Goal: Task Accomplishment & Management: Complete application form

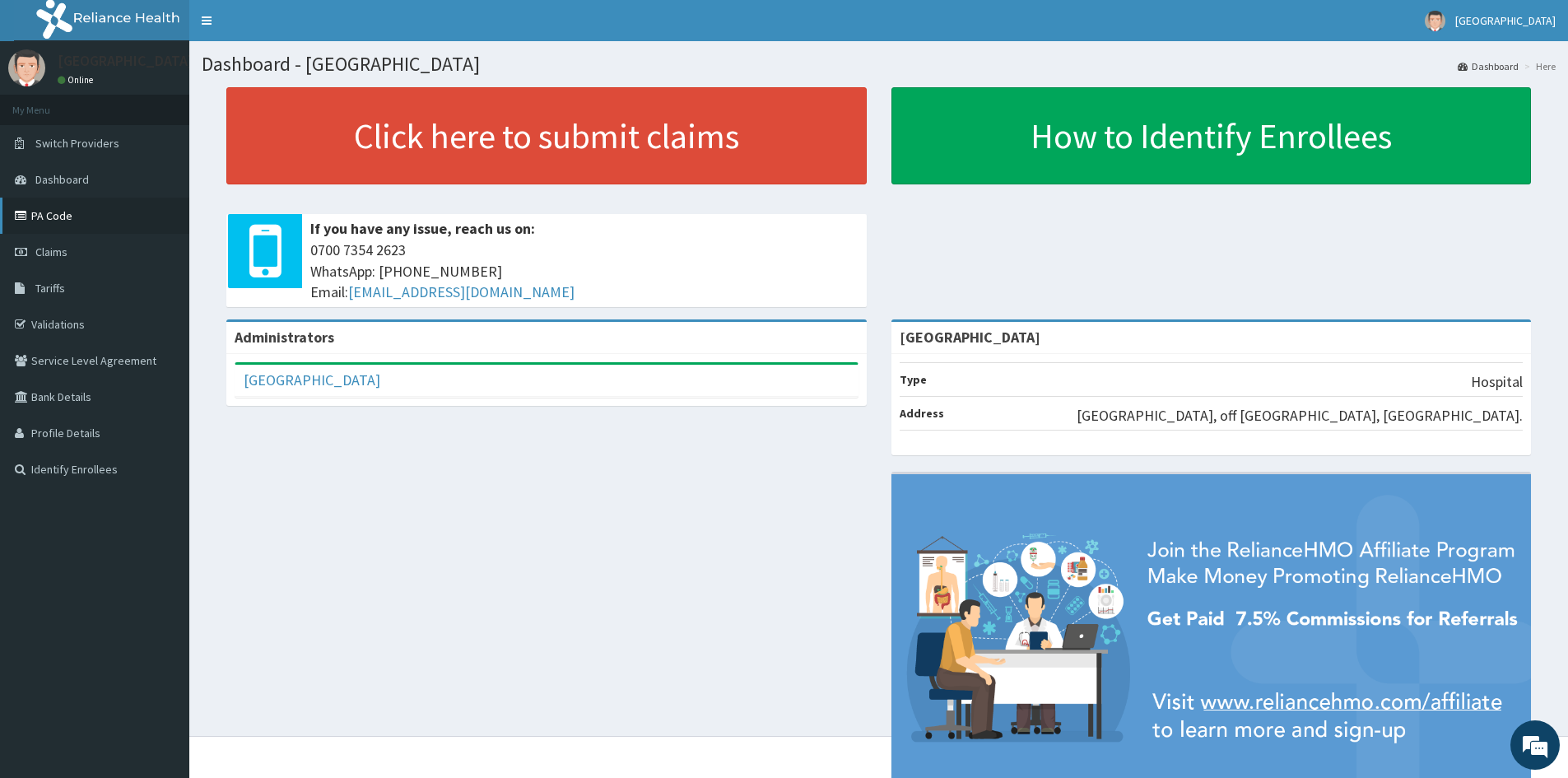
click at [83, 224] on link "PA Code" at bounding box center [95, 216] width 189 height 36
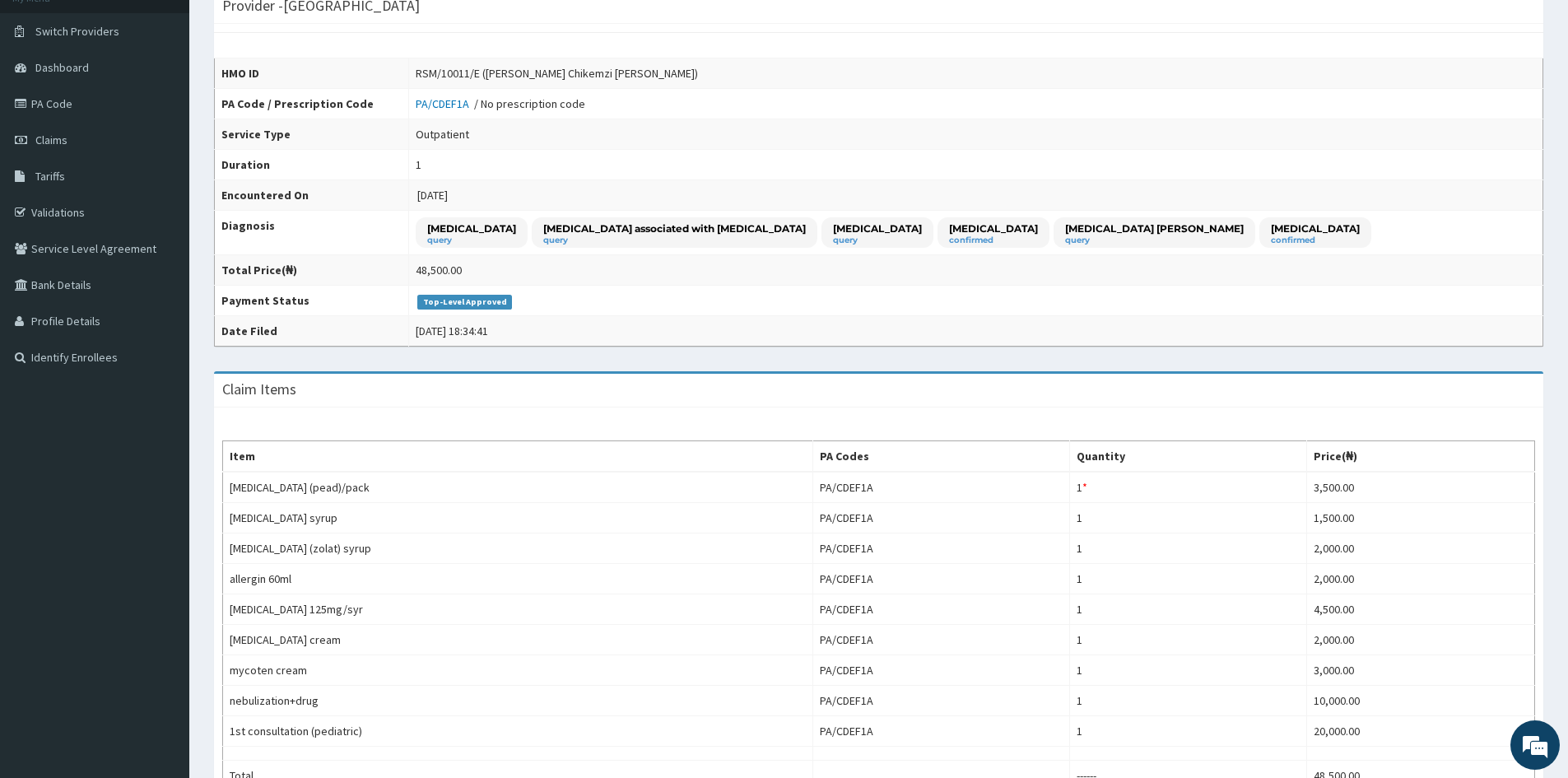
scroll to position [110, 0]
click at [102, 142] on link "Claims" at bounding box center [95, 142] width 189 height 36
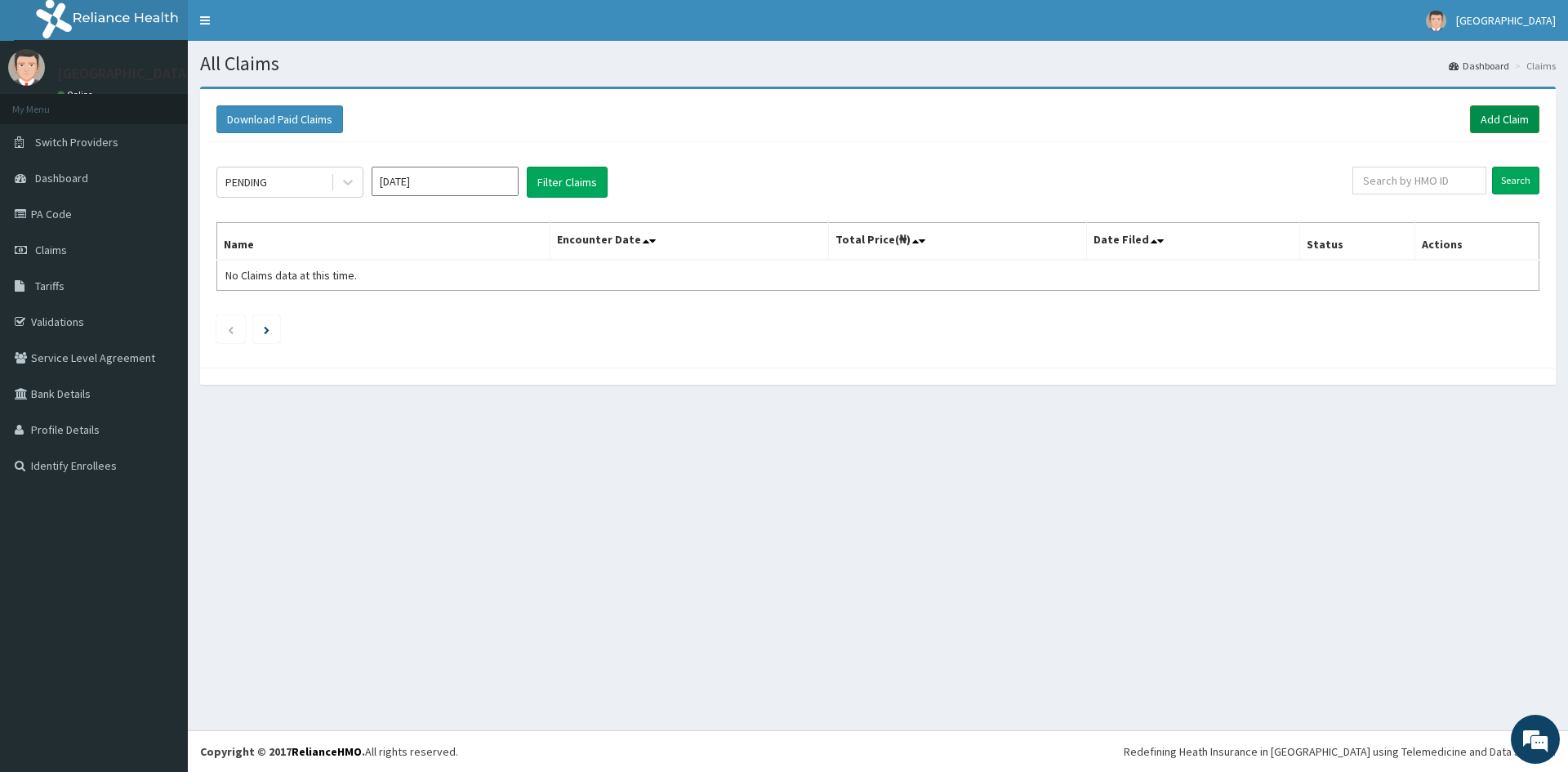
click at [1516, 119] on link "Add Claim" at bounding box center [1505, 119] width 69 height 28
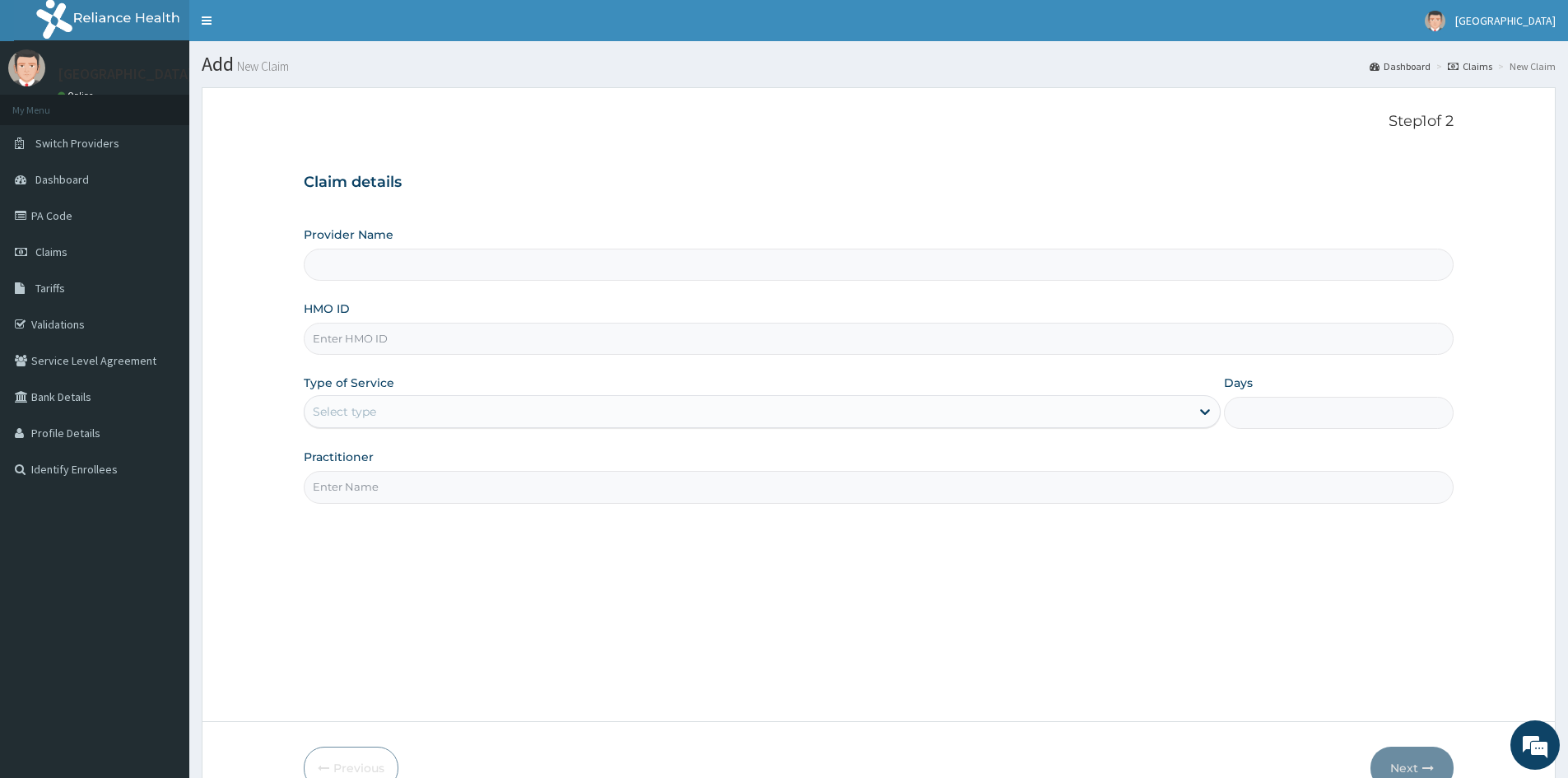
type input "[GEOGRAPHIC_DATA]"
click at [437, 339] on input "HMO ID" at bounding box center [879, 339] width 1150 height 32
paste input "SFL/10461/E"
type input "SFL/10461/D"
click at [476, 409] on div "Select type" at bounding box center [747, 411] width 886 height 26
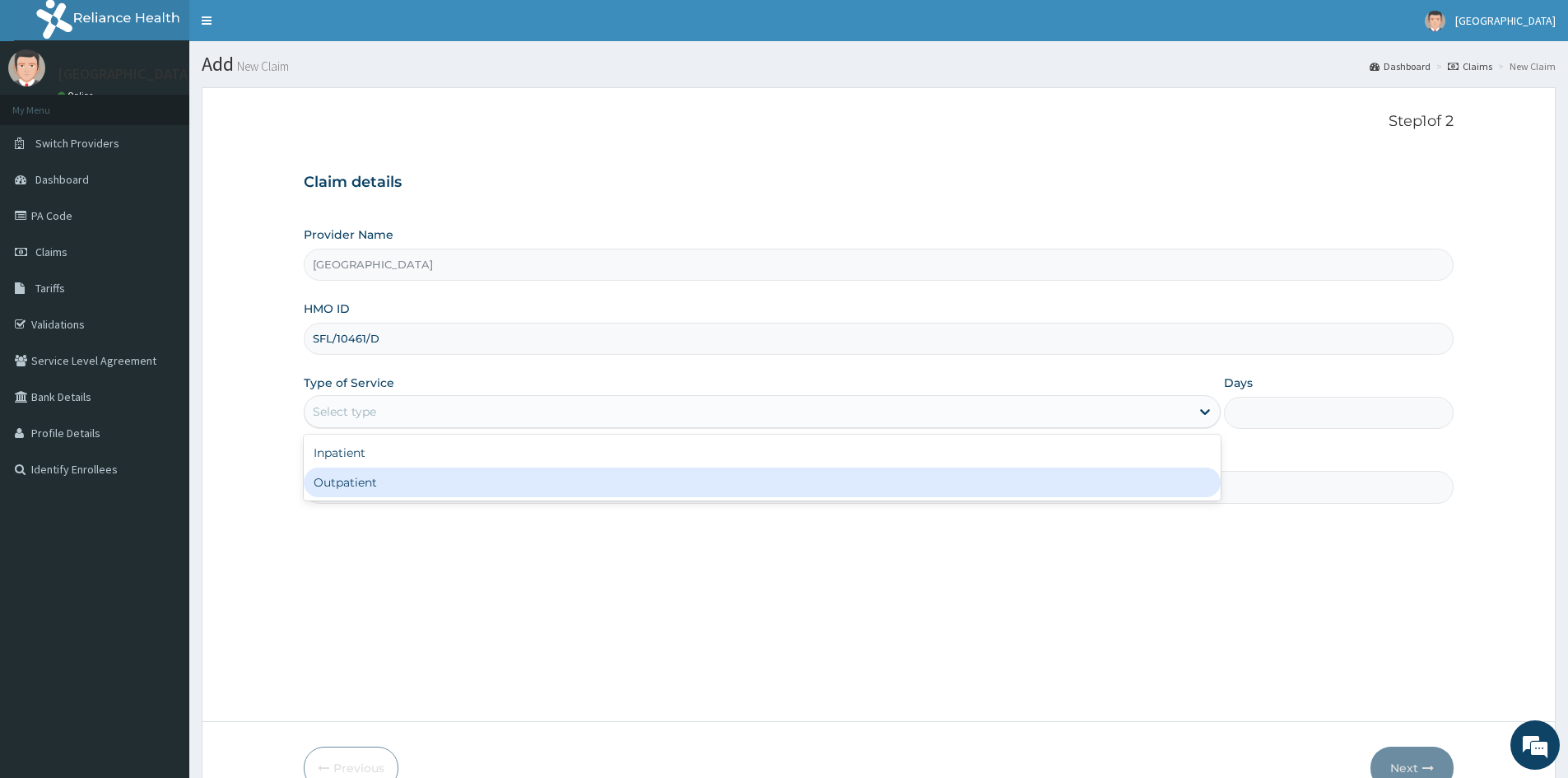
click at [473, 489] on div "Outpatient" at bounding box center [762, 482] width 917 height 30
type input "1"
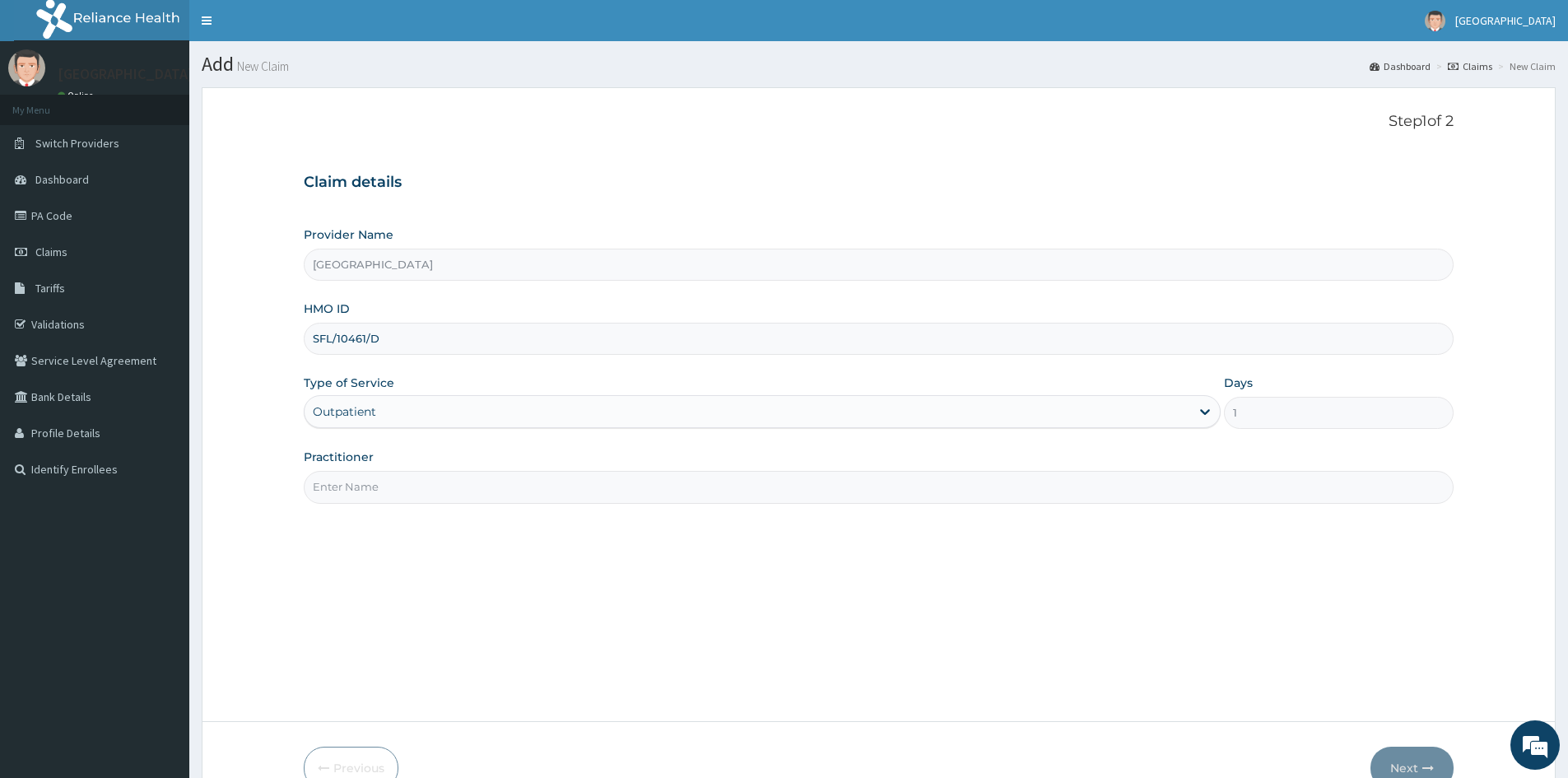
click at [470, 489] on input "Practitioner" at bounding box center [879, 487] width 1150 height 32
click at [435, 494] on input "Practitioner" at bounding box center [879, 487] width 1150 height 32
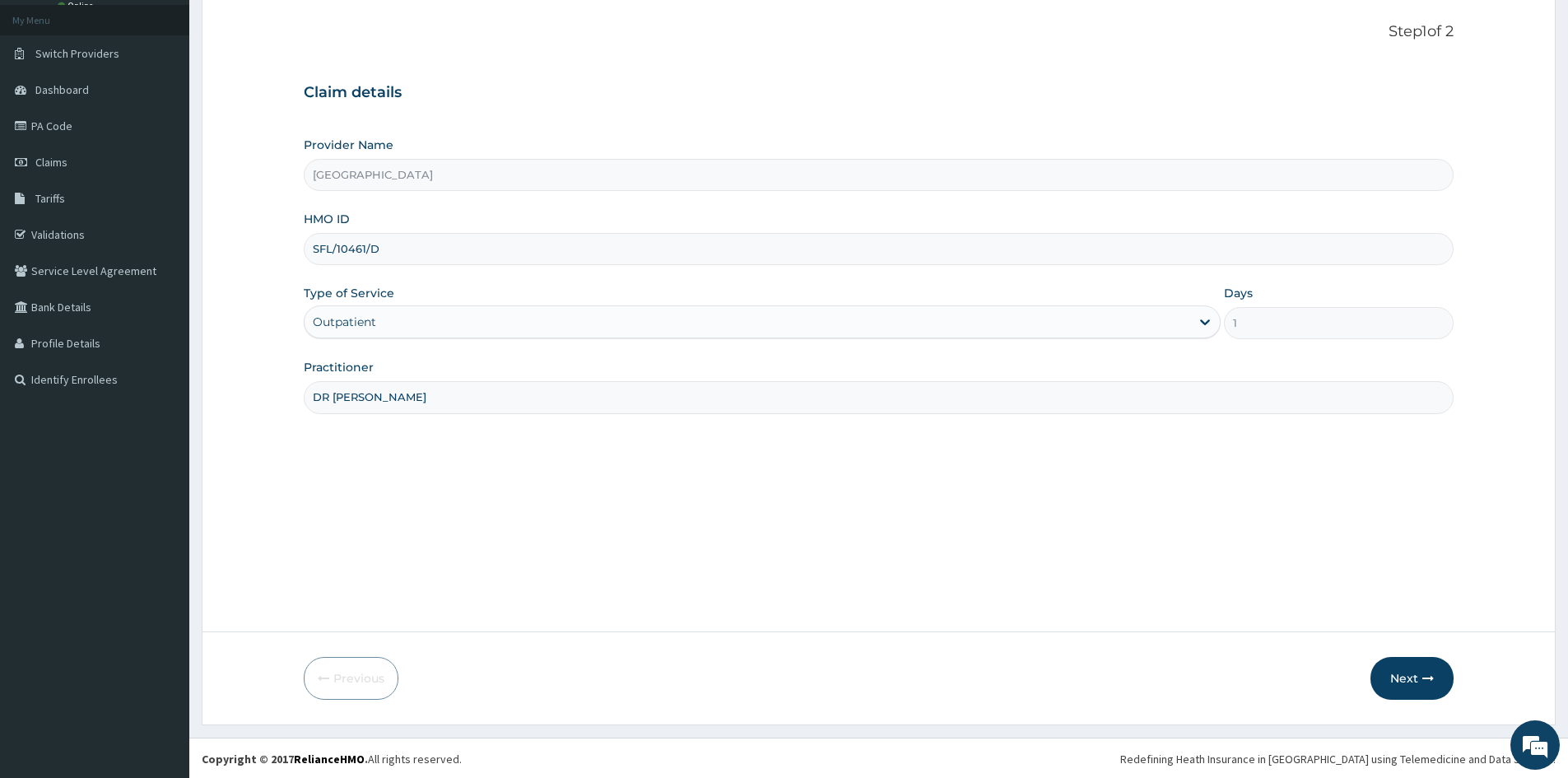
scroll to position [91, 0]
type input "DR AMOGU"
click at [1401, 680] on button "Next" at bounding box center [1412, 676] width 83 height 43
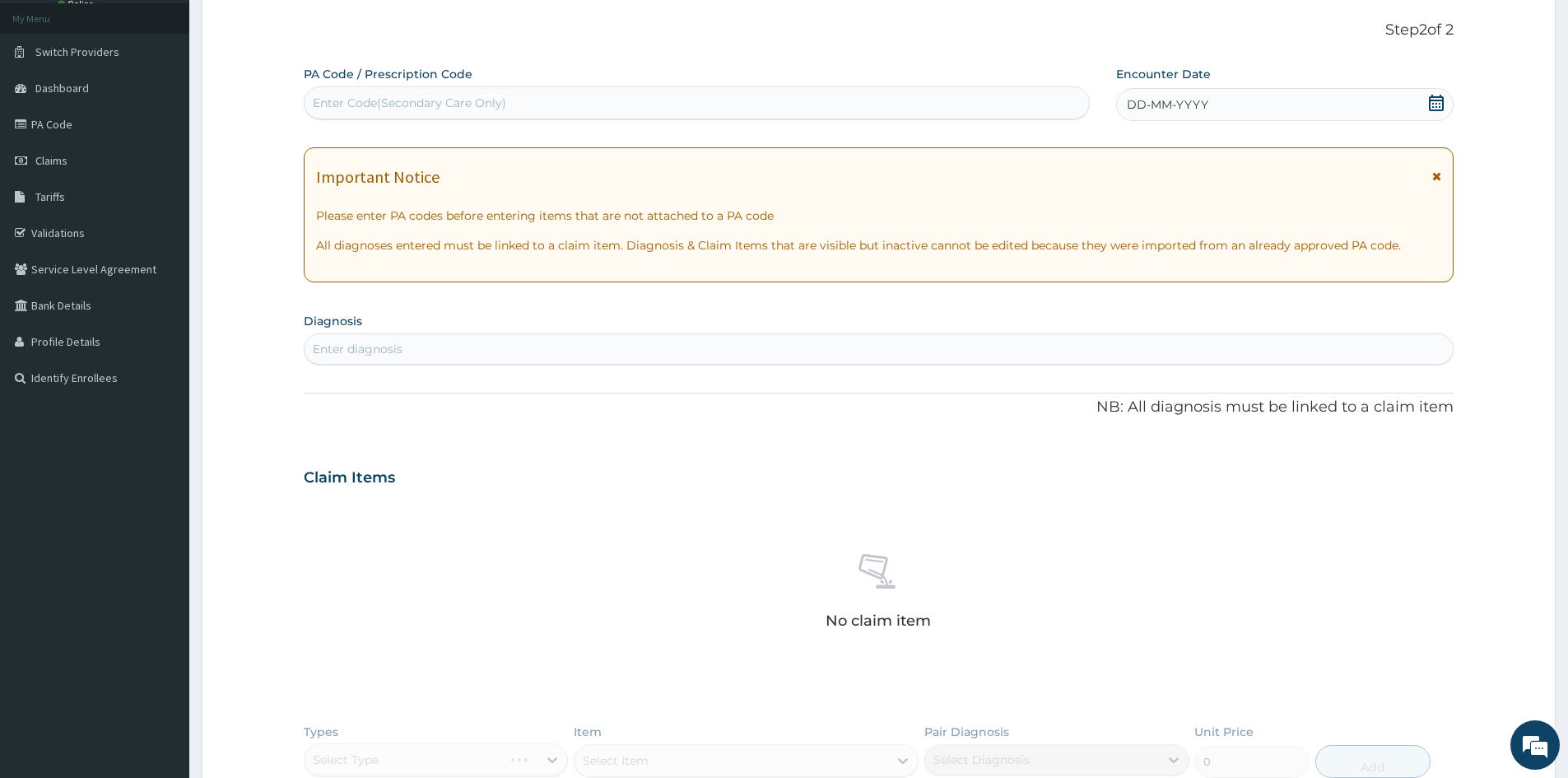
click at [422, 345] on div "Enter diagnosis" at bounding box center [879, 349] width 1148 height 26
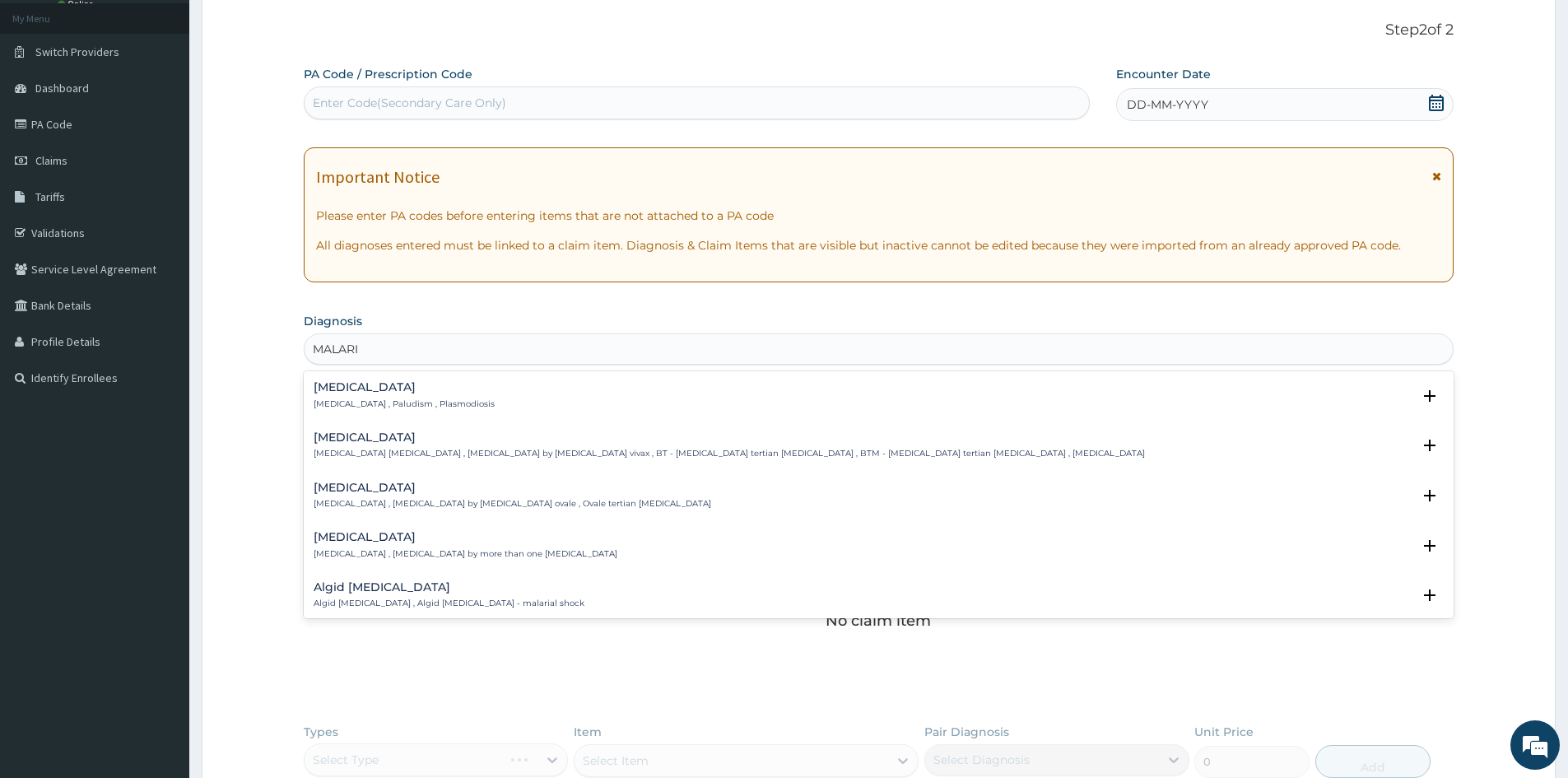
type input "MALARIA"
click at [370, 403] on p "Malaria , Paludism , Plasmodiosis" at bounding box center [404, 404] width 181 height 12
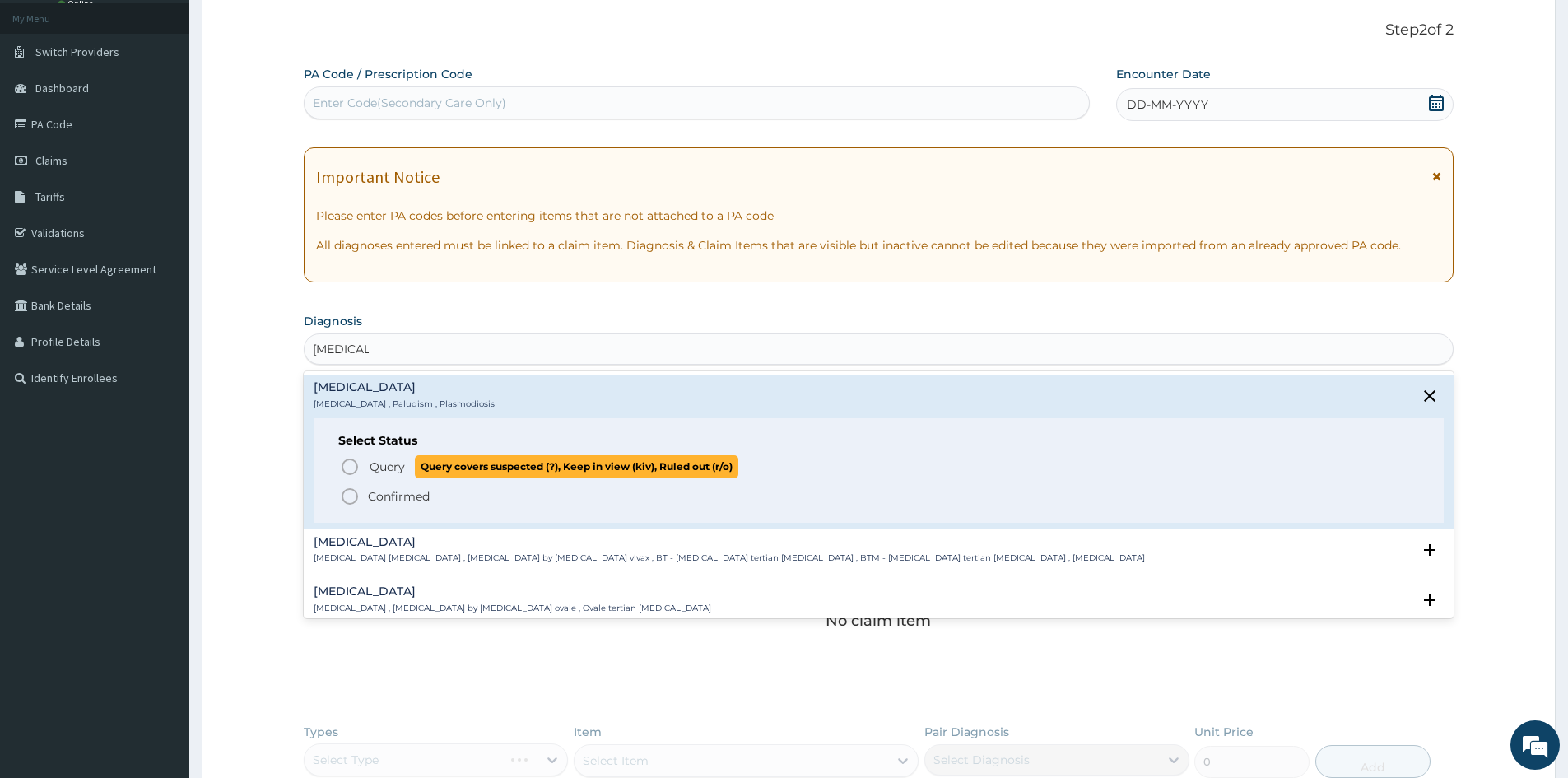
click at [351, 470] on icon "status option query" at bounding box center [350, 467] width 20 height 20
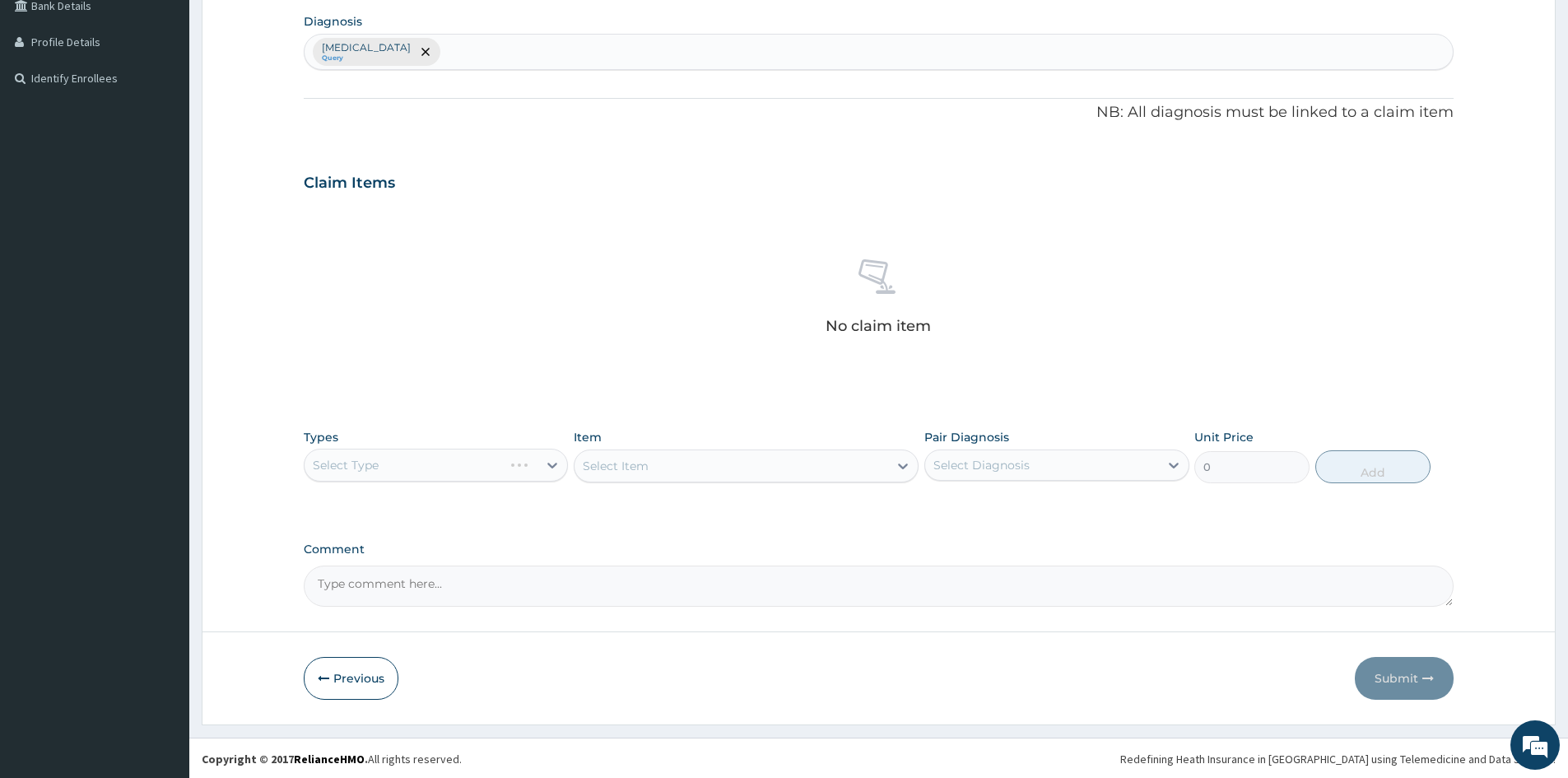
scroll to position [392, 0]
click at [387, 465] on div "Select Type" at bounding box center [436, 463] width 264 height 33
click at [684, 466] on div "Select Item" at bounding box center [746, 464] width 345 height 33
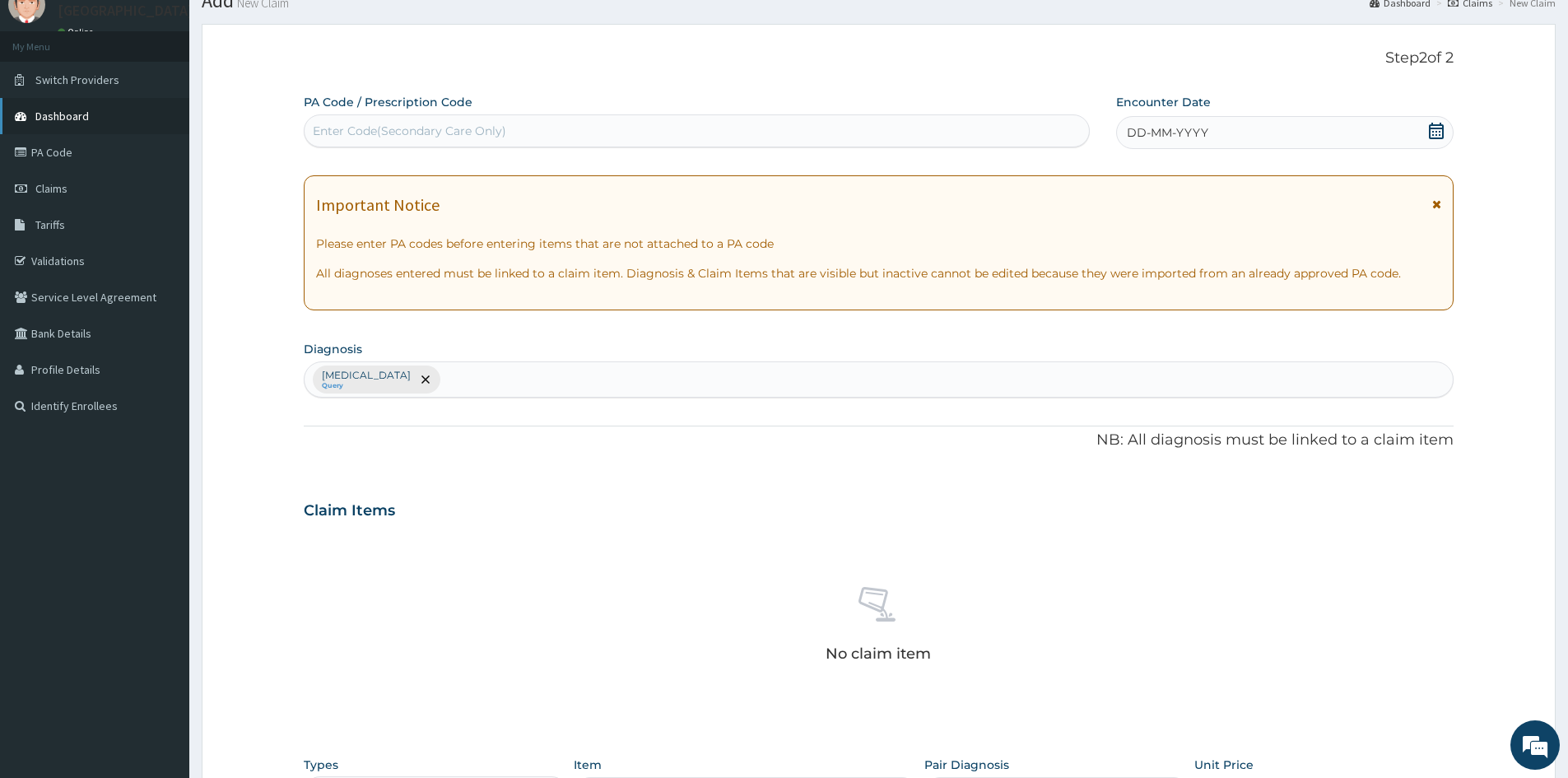
scroll to position [0, 0]
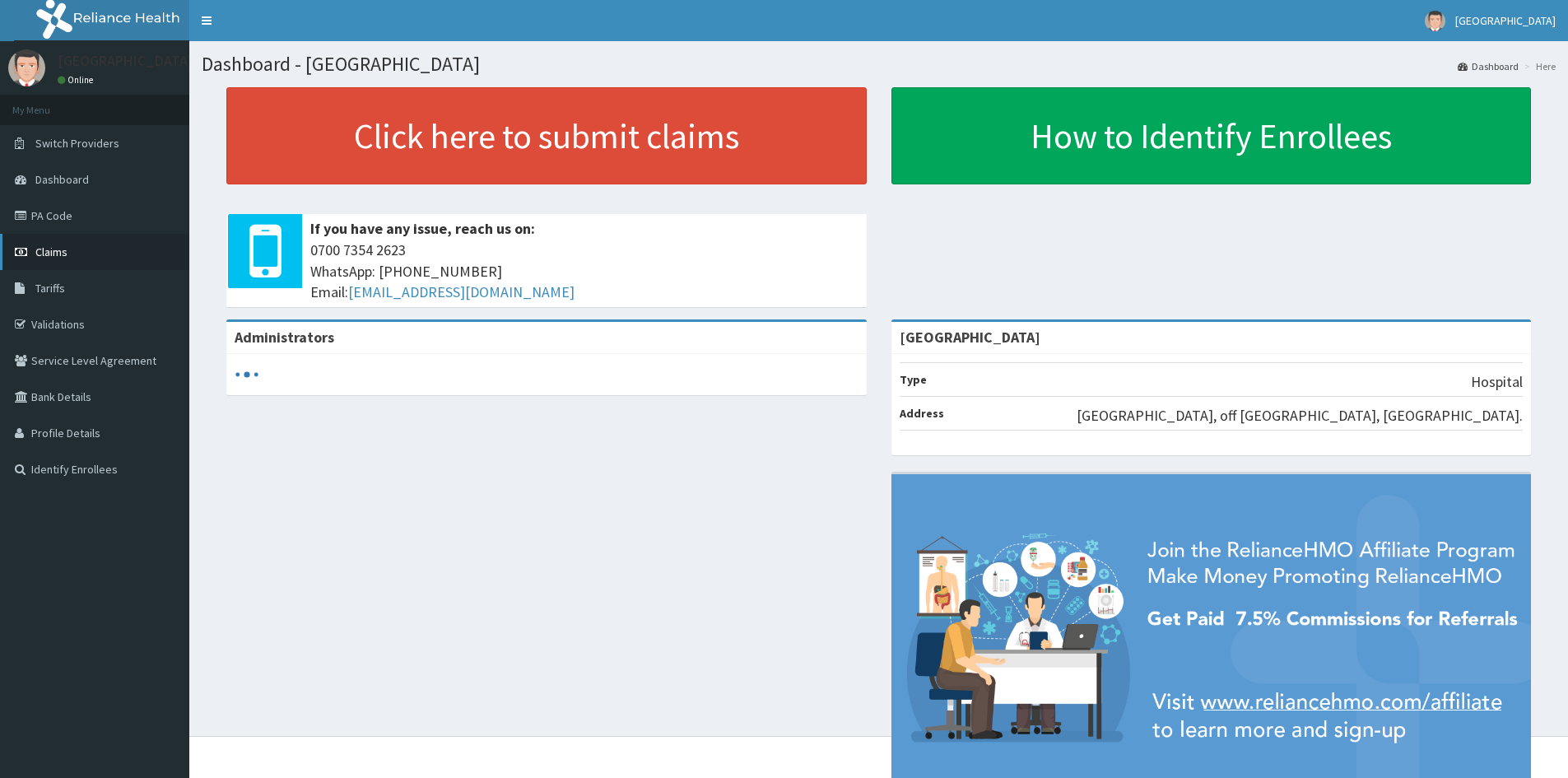
click at [61, 252] on span "Claims" at bounding box center [51, 252] width 32 height 15
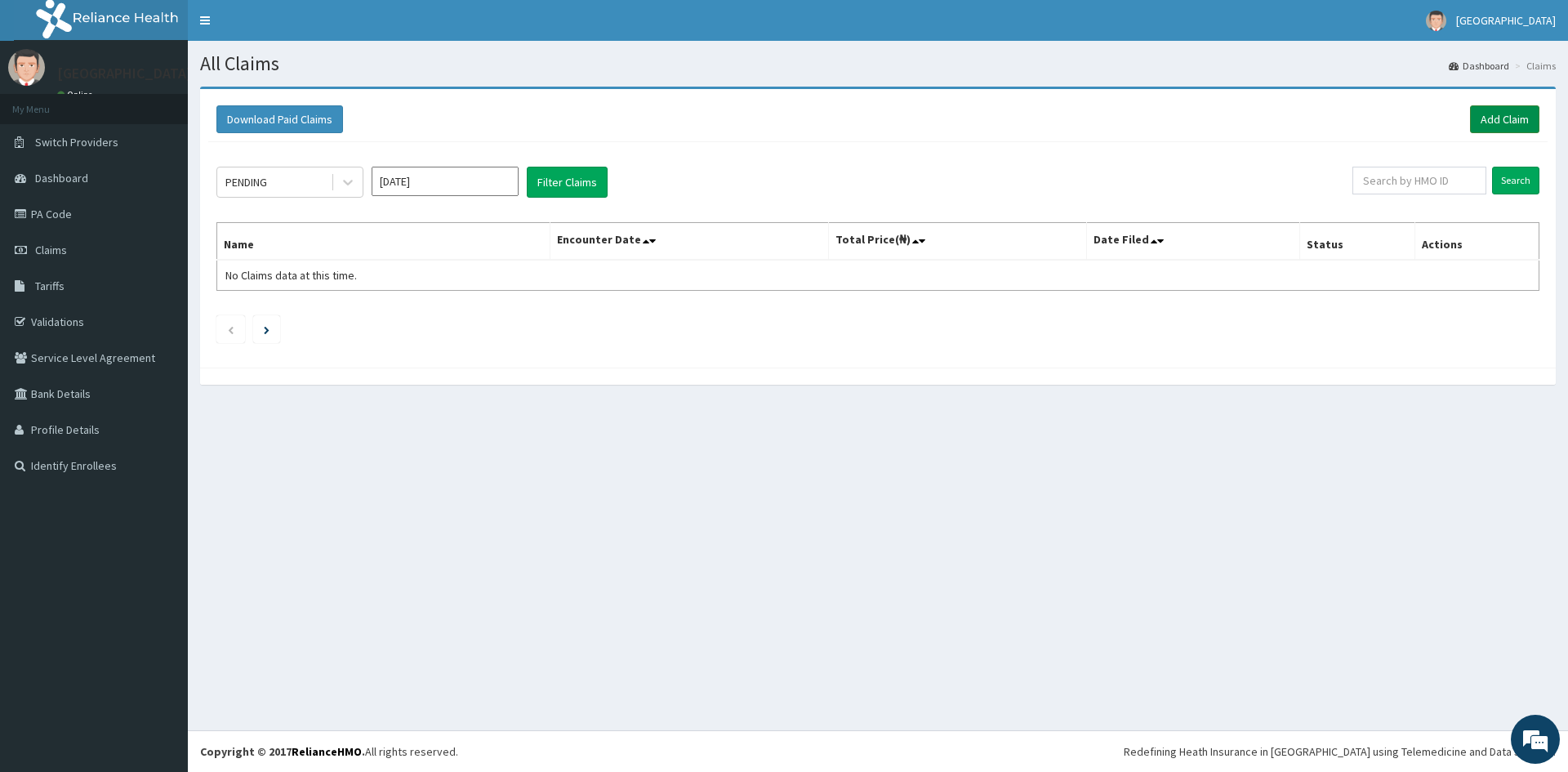
click at [1520, 113] on link "Add Claim" at bounding box center [1505, 119] width 69 height 28
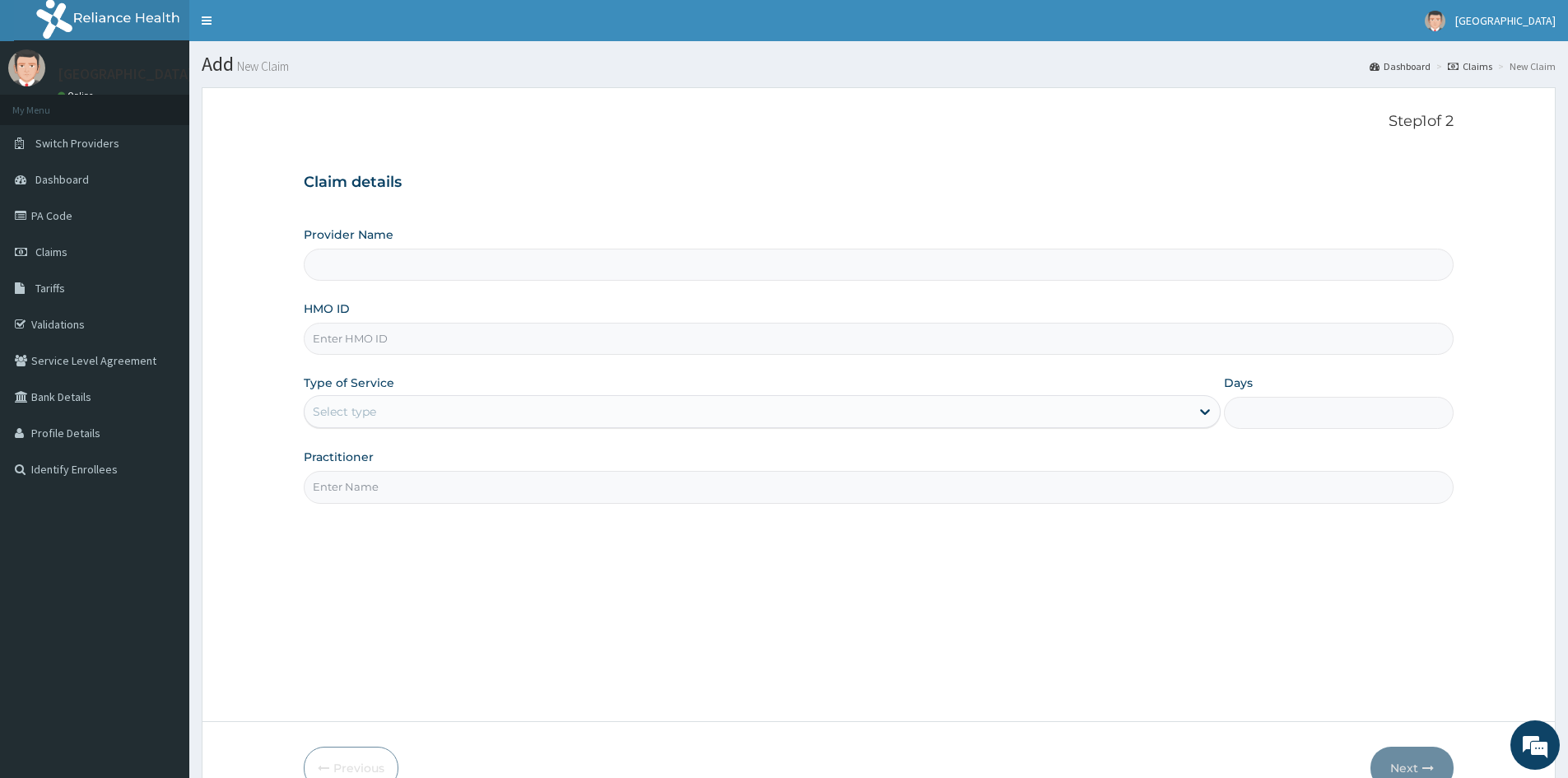
type input "[GEOGRAPHIC_DATA]"
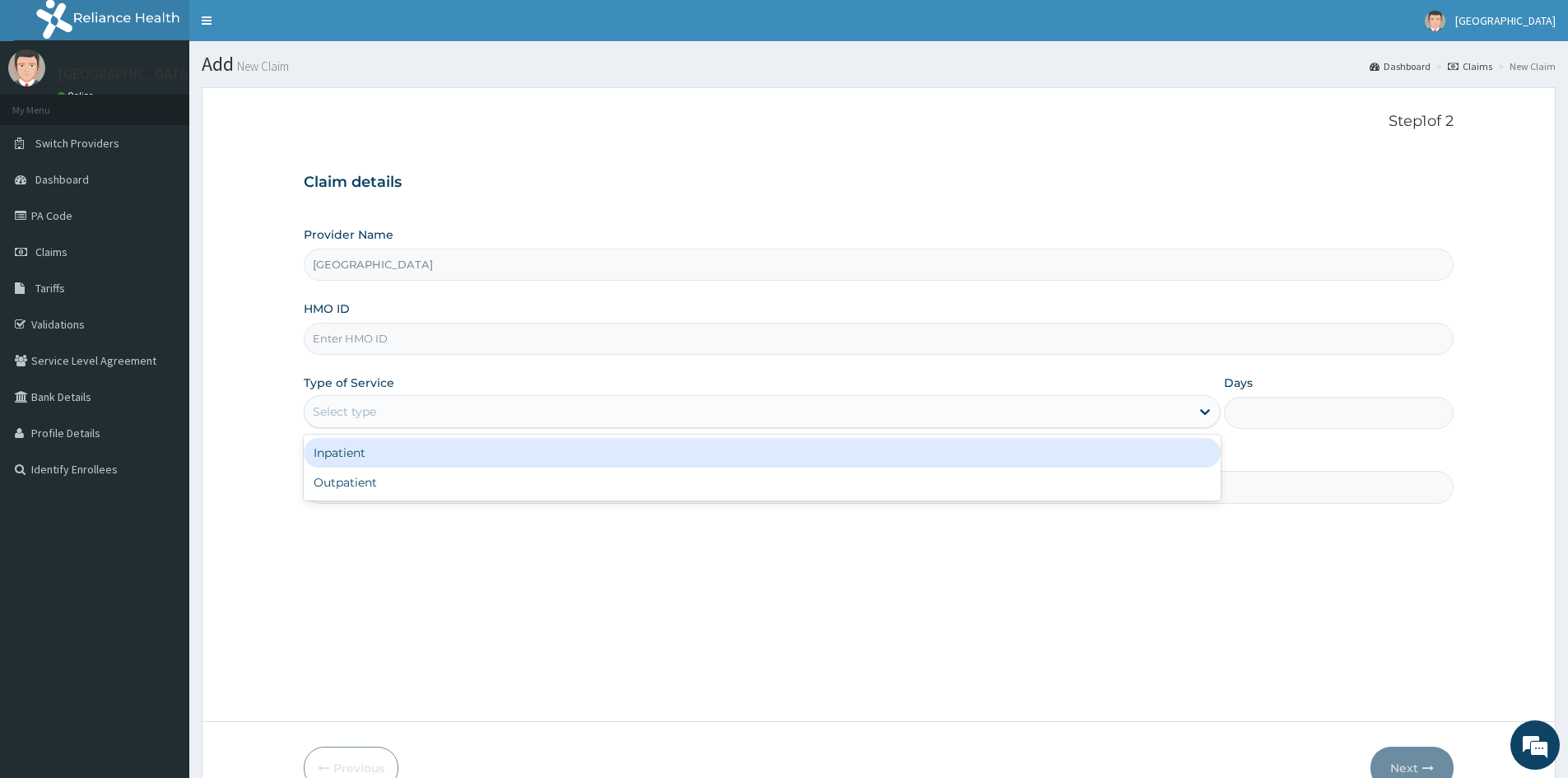
click at [435, 408] on div "Select type" at bounding box center [747, 411] width 886 height 26
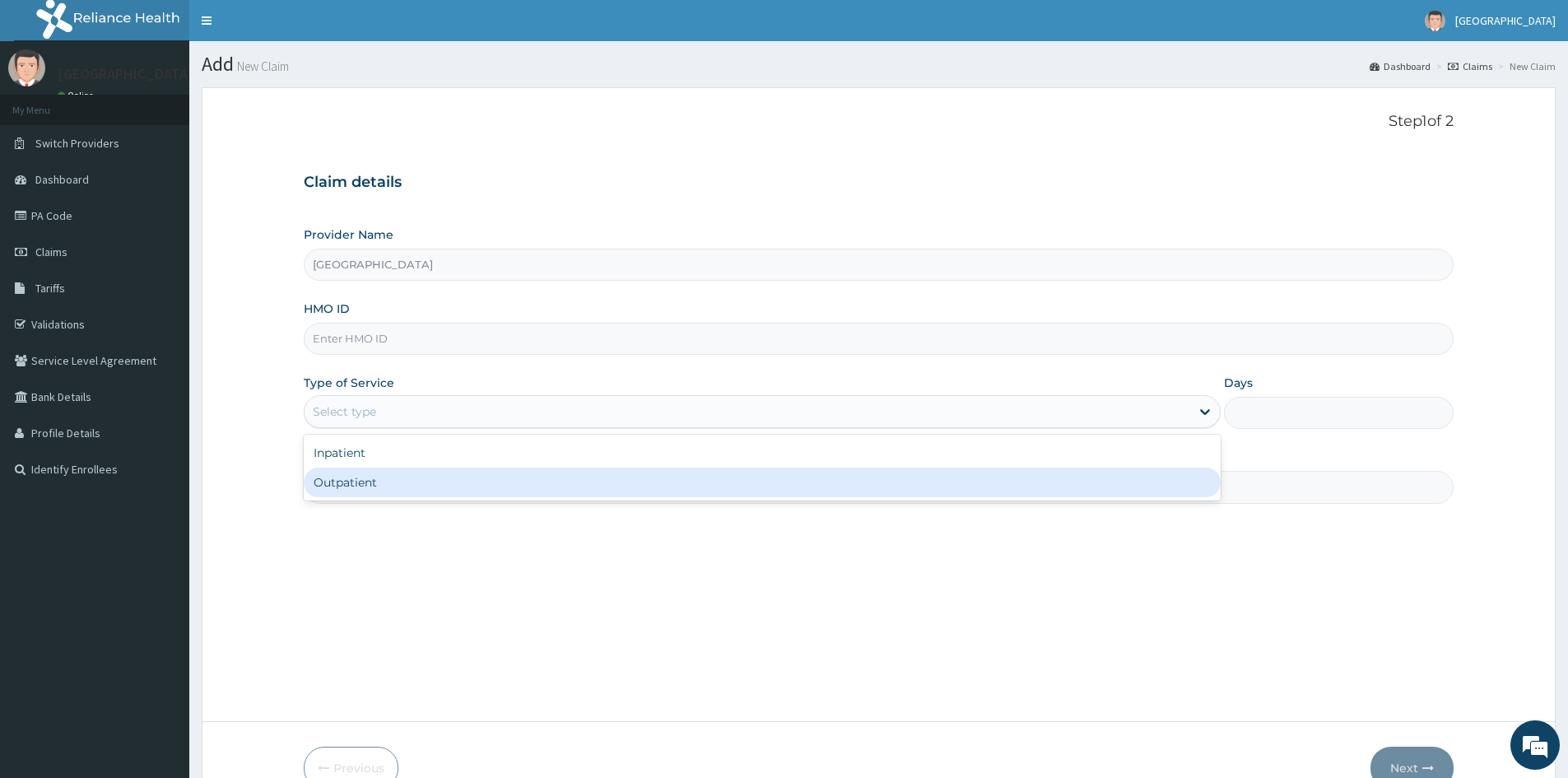
click at [455, 492] on div "Outpatient" at bounding box center [762, 482] width 917 height 30
type input "1"
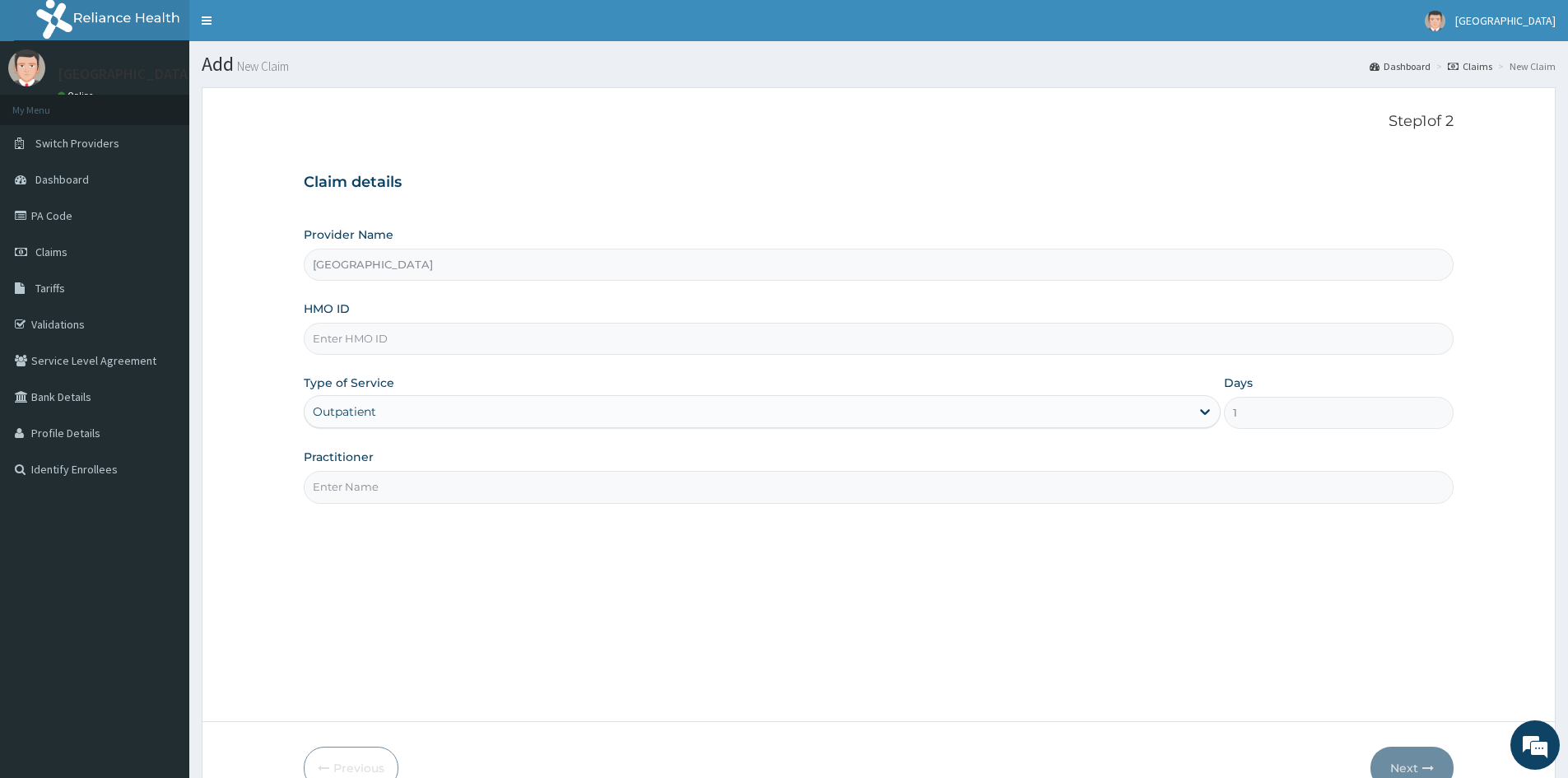
click at [481, 337] on input "HMO ID" at bounding box center [879, 339] width 1150 height 32
type input "RET/33358/A"
click at [436, 485] on input "Practitioner" at bounding box center [879, 487] width 1150 height 32
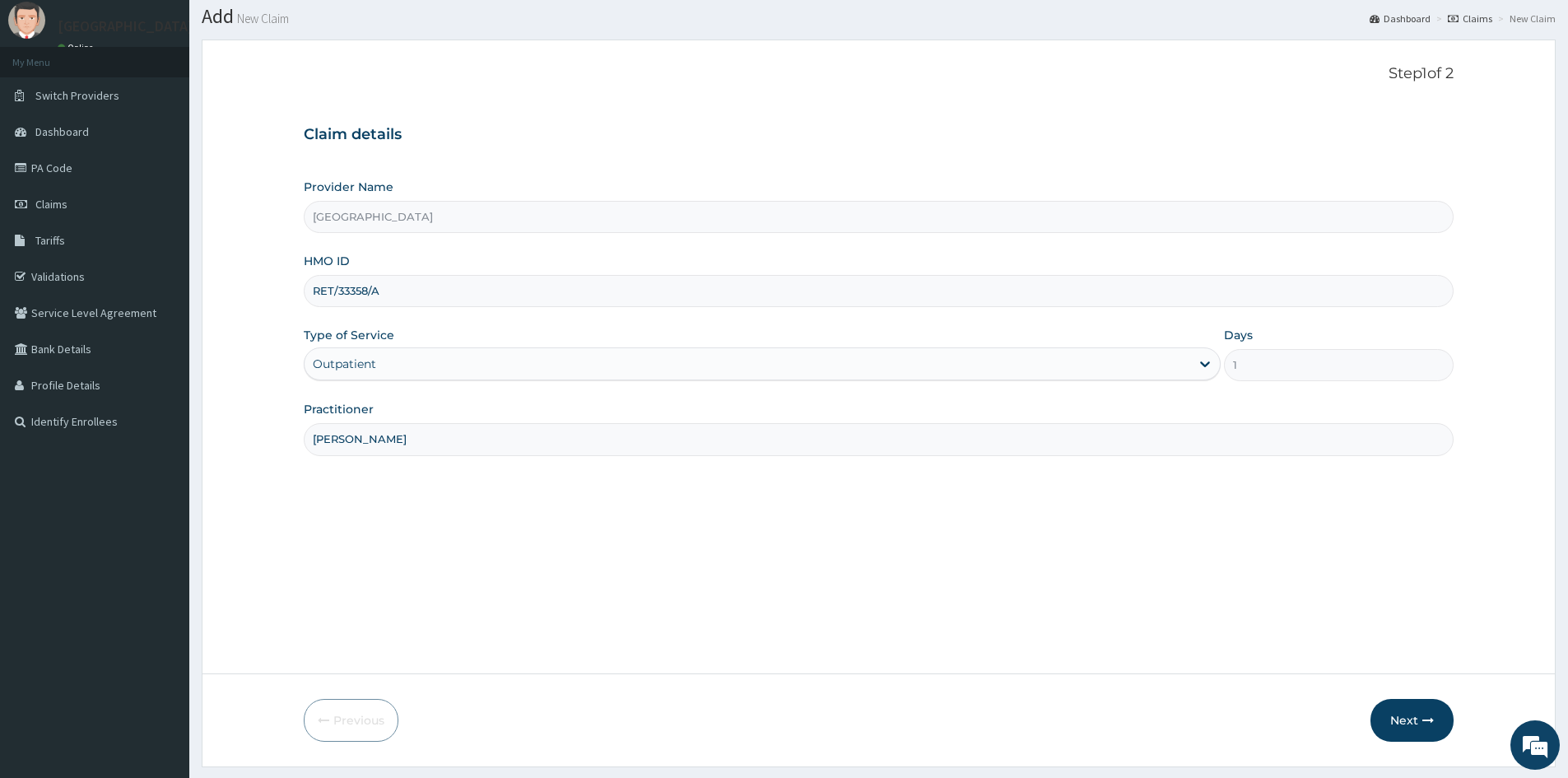
scroll to position [91, 0]
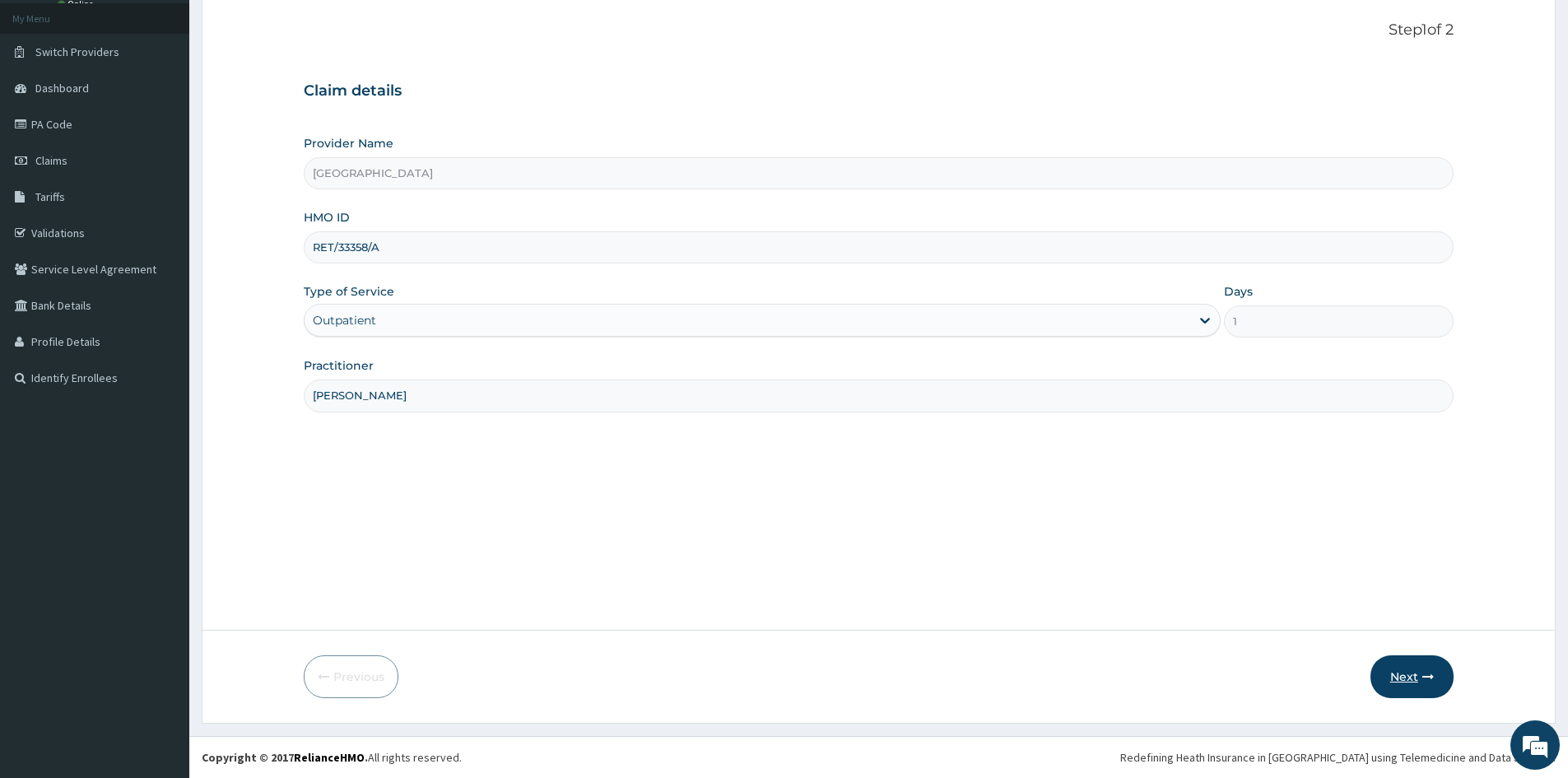
type input "DR EZE"
click at [1389, 669] on button "Next" at bounding box center [1412, 676] width 83 height 43
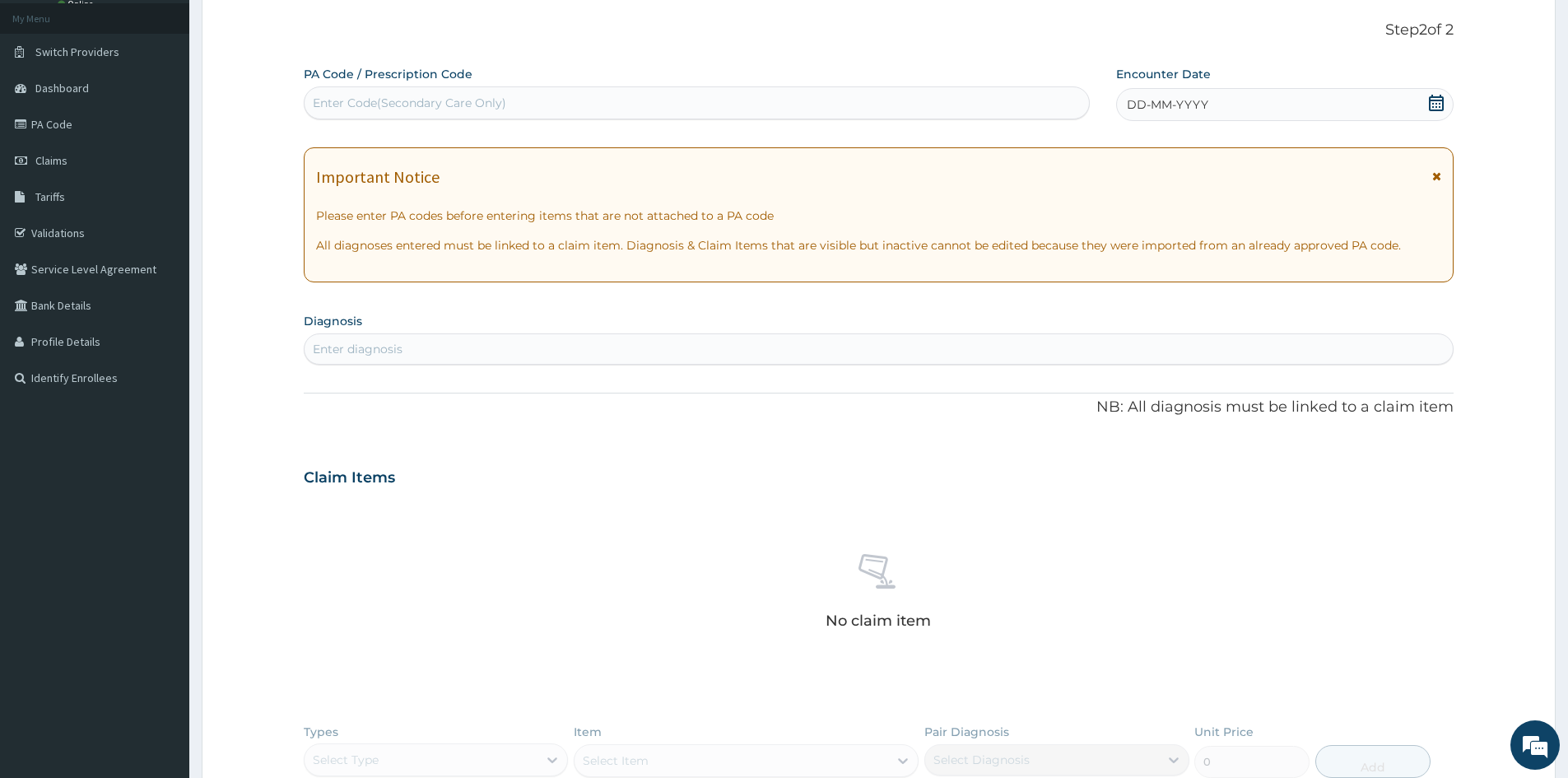
click at [555, 344] on div "Enter diagnosis" at bounding box center [879, 349] width 1148 height 26
type input "FALCI"
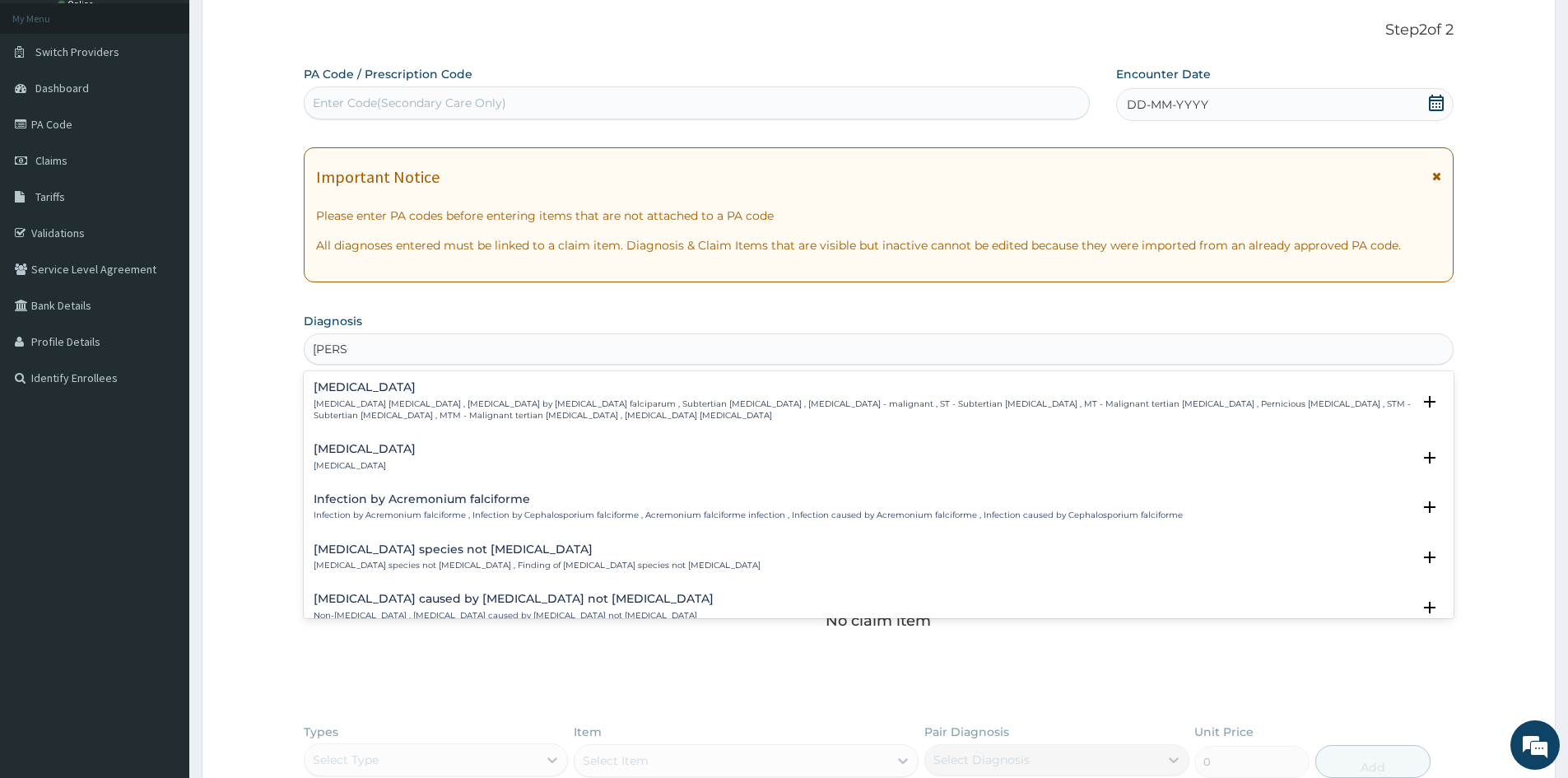
click at [460, 400] on p "Falciparum malaria , Malignant tertian malaria , Malaria by Plasmodium falcipar…" at bounding box center [862, 410] width 1098 height 24
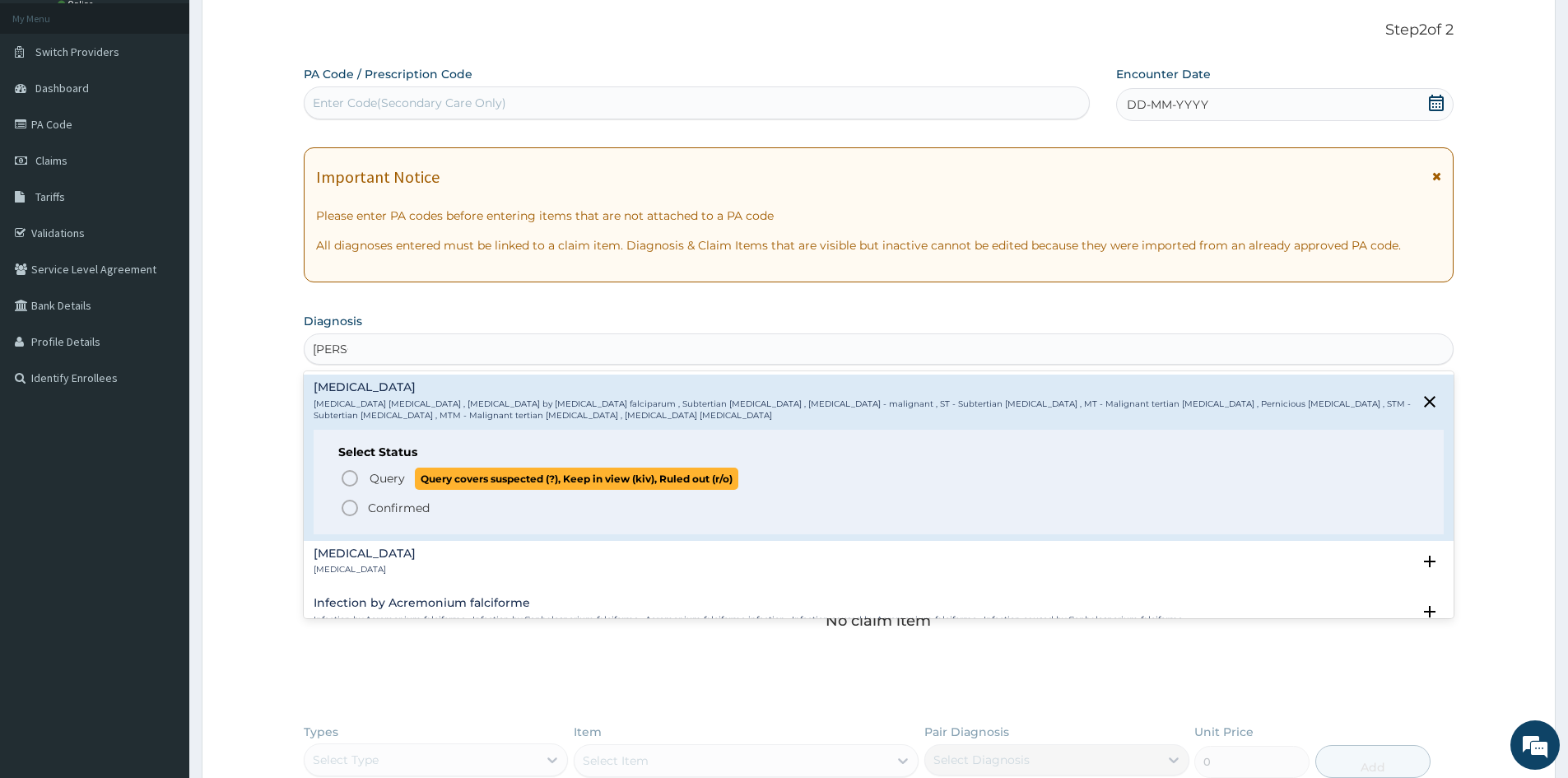
click at [351, 484] on icon "status option query" at bounding box center [350, 478] width 20 height 20
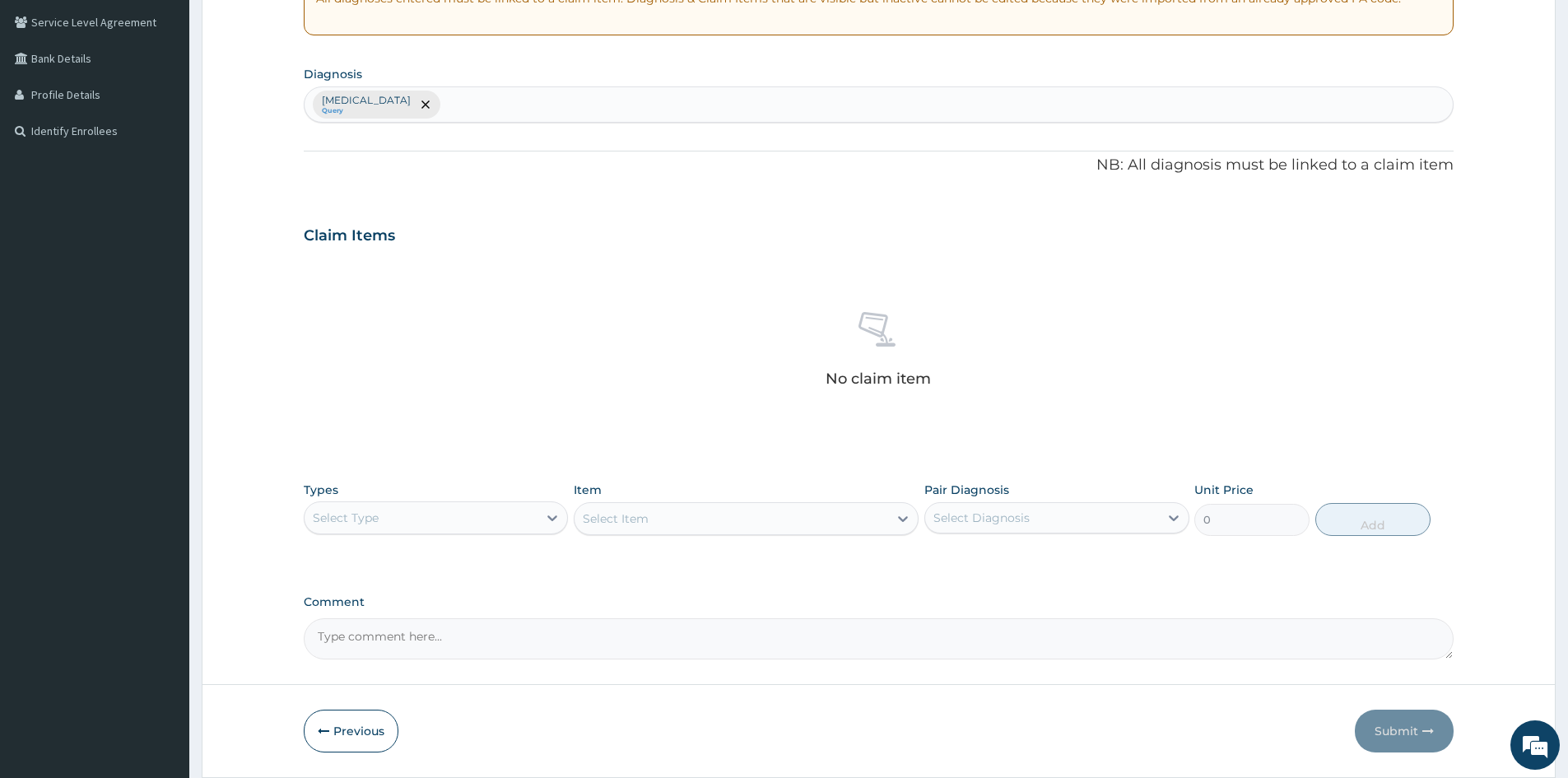
scroll to position [392, 0]
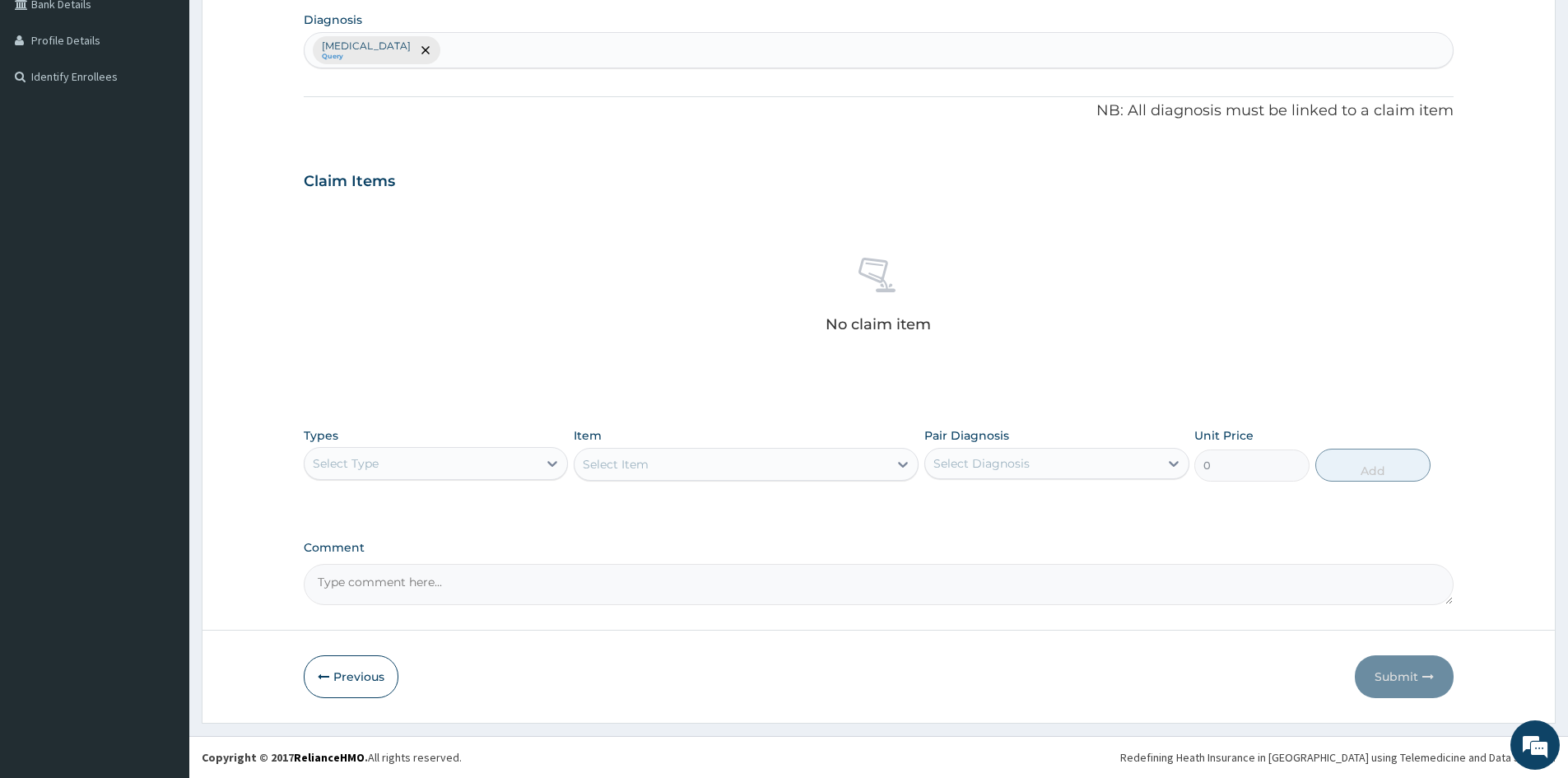
click at [501, 460] on div "Select Type" at bounding box center [421, 463] width 233 height 26
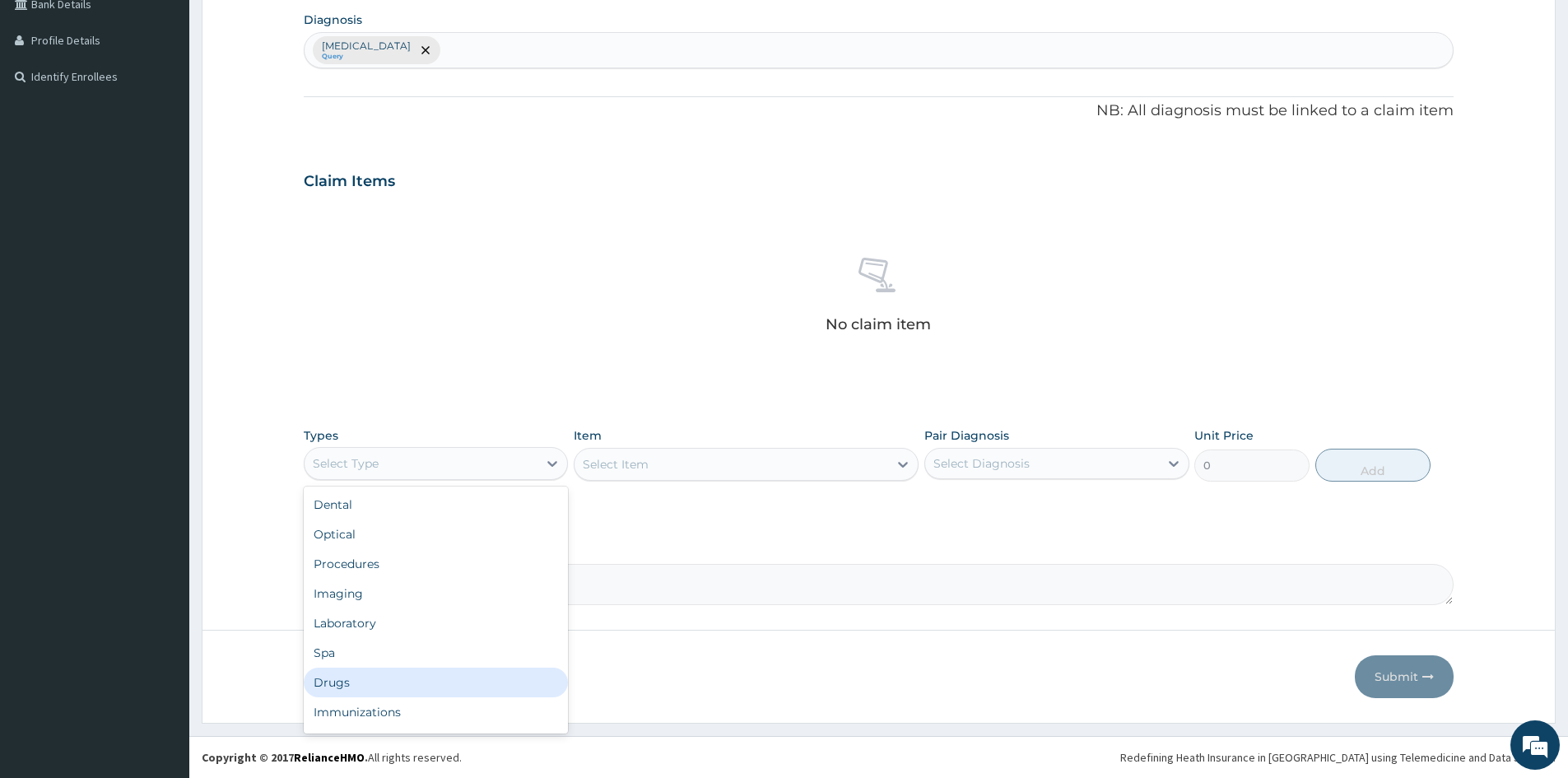
click at [420, 681] on div "Drugs" at bounding box center [436, 682] width 264 height 30
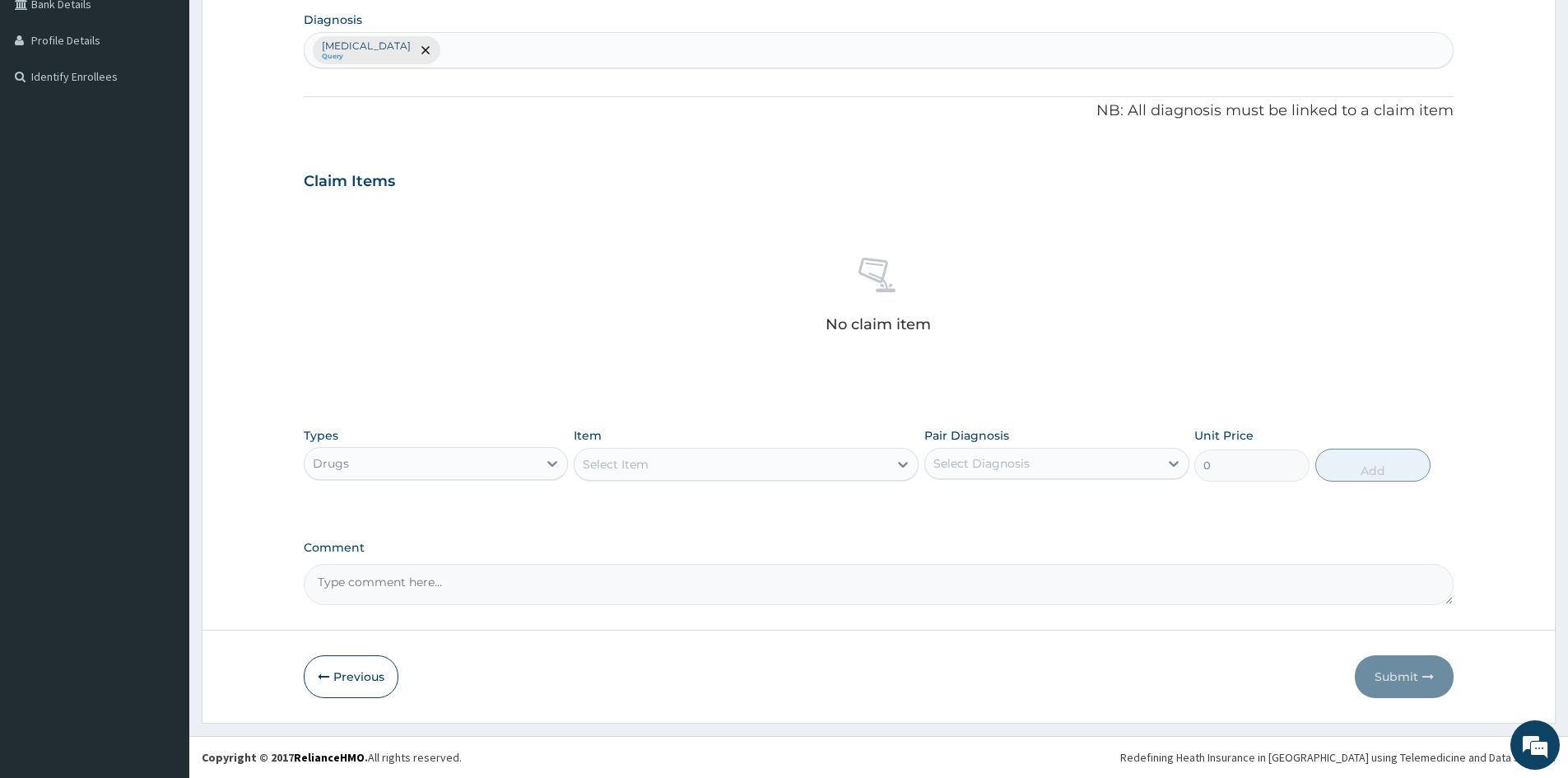
click at [793, 463] on div "Select Item" at bounding box center [732, 464] width 314 height 26
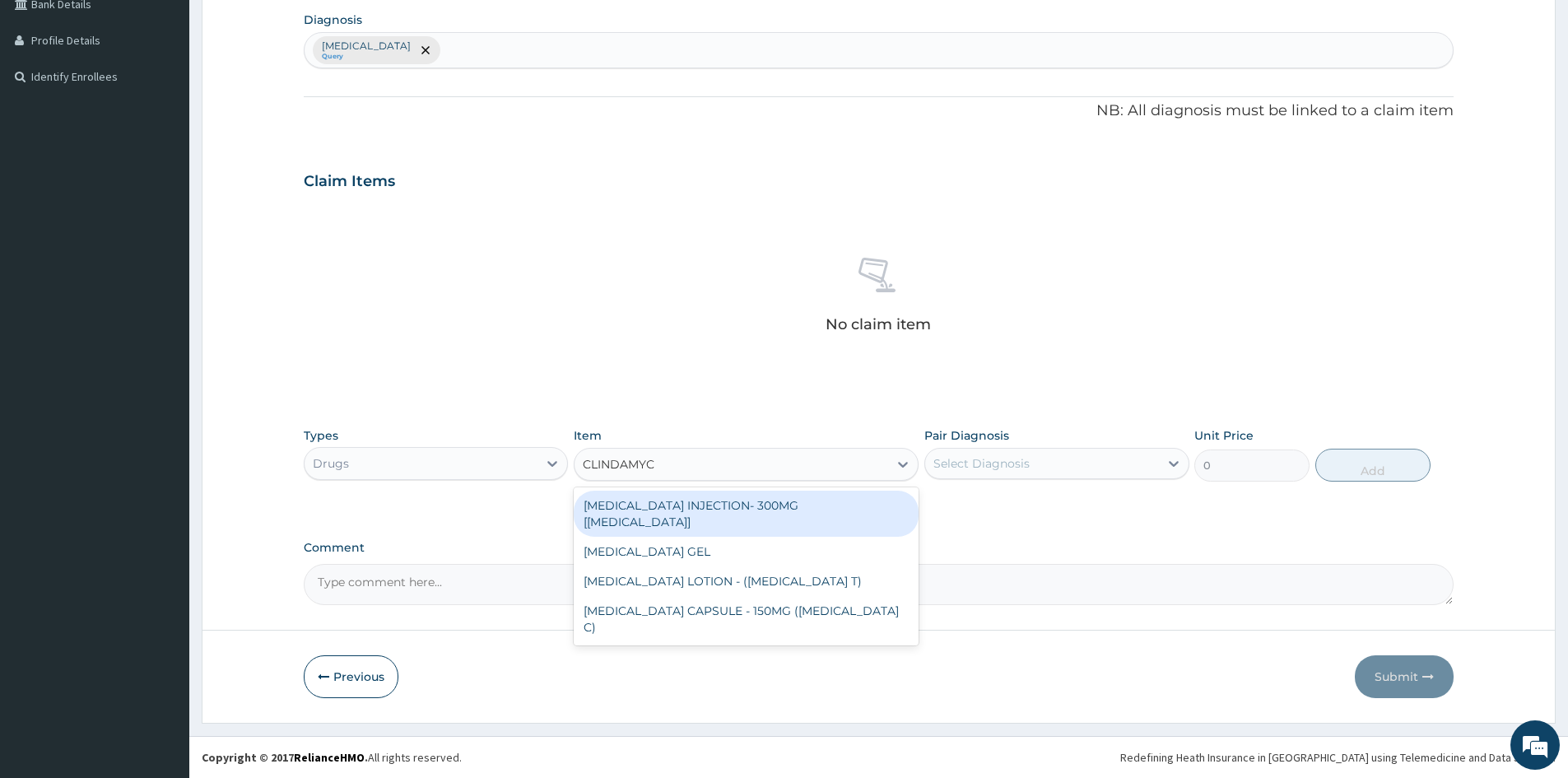
type input "CLINDAMYCI"
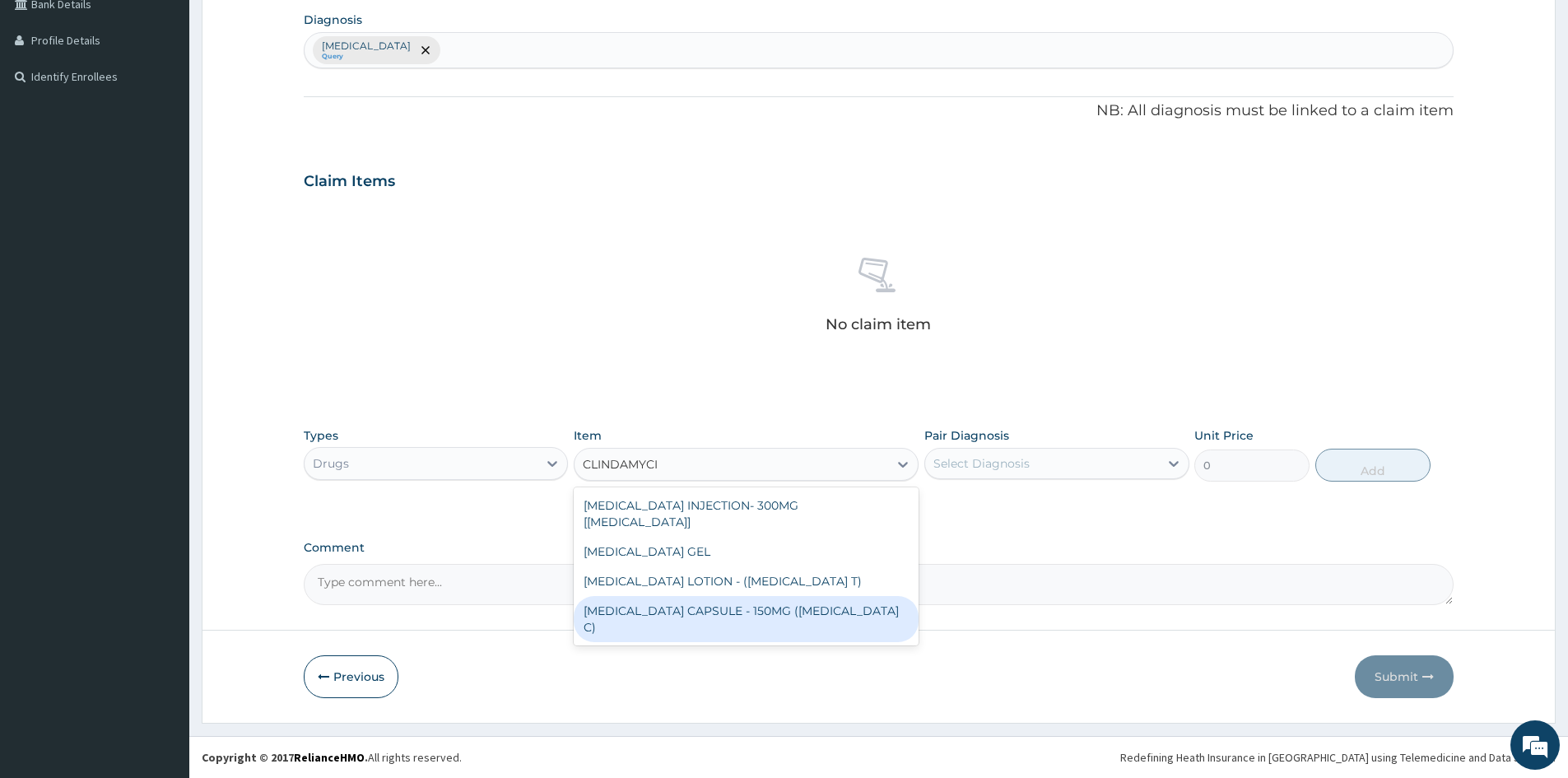
click at [752, 596] on div "CLINDAMYCIN CAPSULE - 150MG (DALACIN C)" at bounding box center [746, 619] width 345 height 46
type input "156.79999999999998"
